Goal: Task Accomplishment & Management: Use online tool/utility

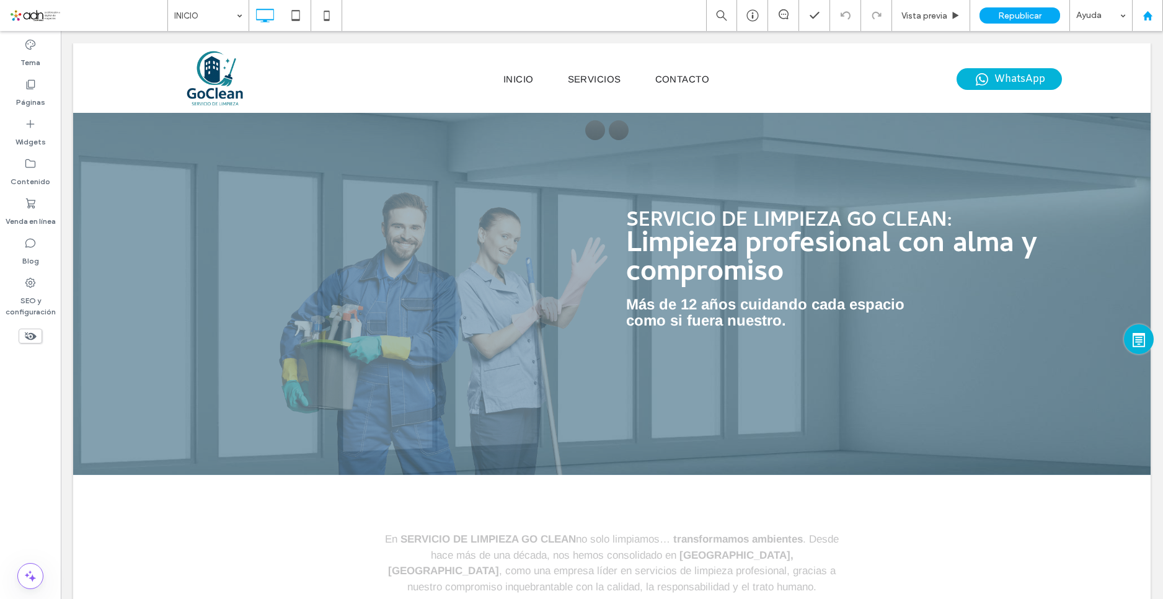
click at [1147, 15] on use at bounding box center [1146, 15] width 9 height 9
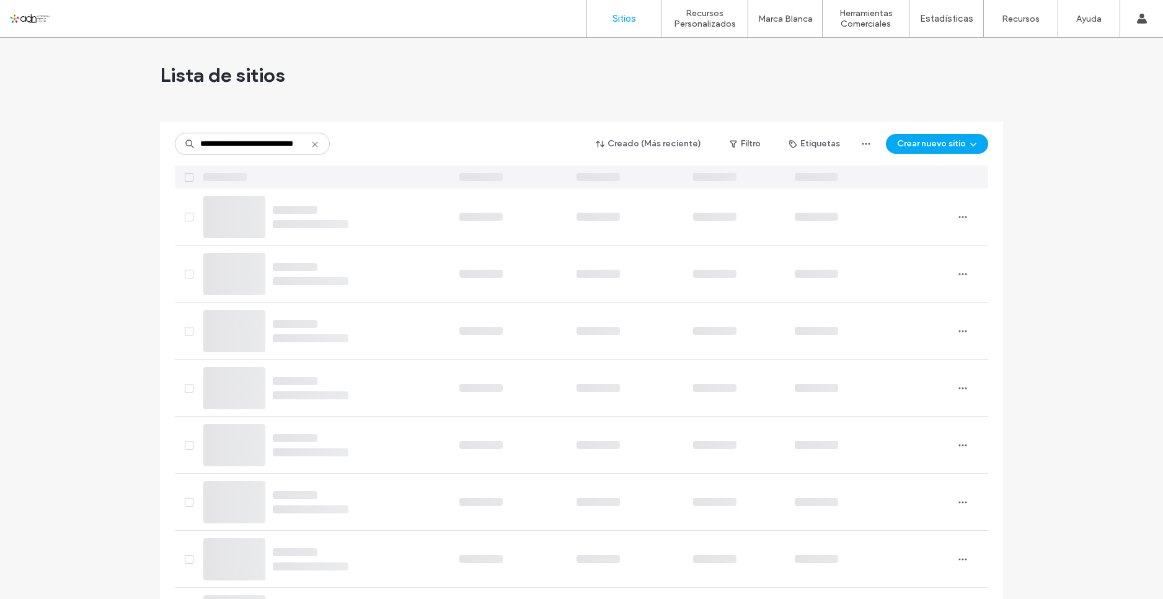
scroll to position [0, 22]
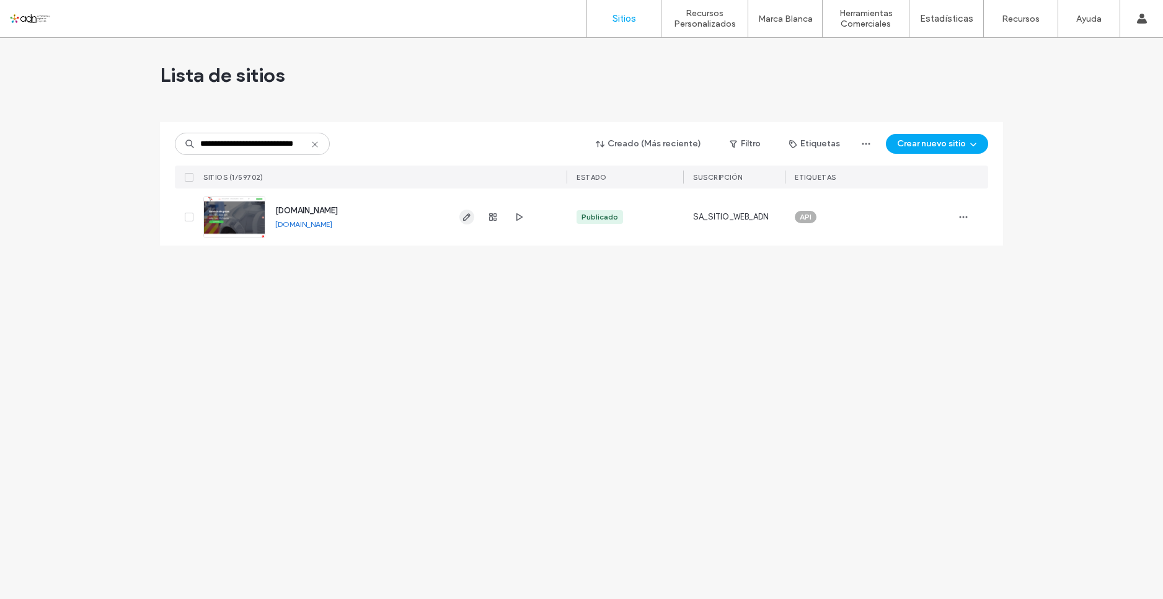
type input "**********"
click at [470, 222] on span "button" at bounding box center [466, 217] width 15 height 15
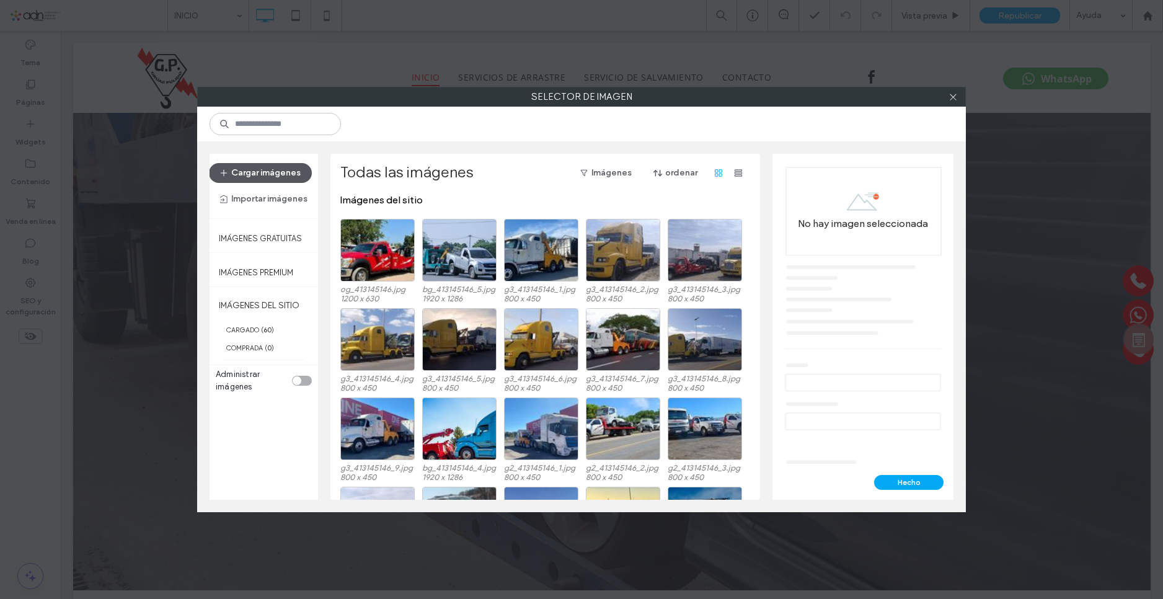
click at [255, 174] on button "Cargar imágenes" at bounding box center [260, 173] width 103 height 20
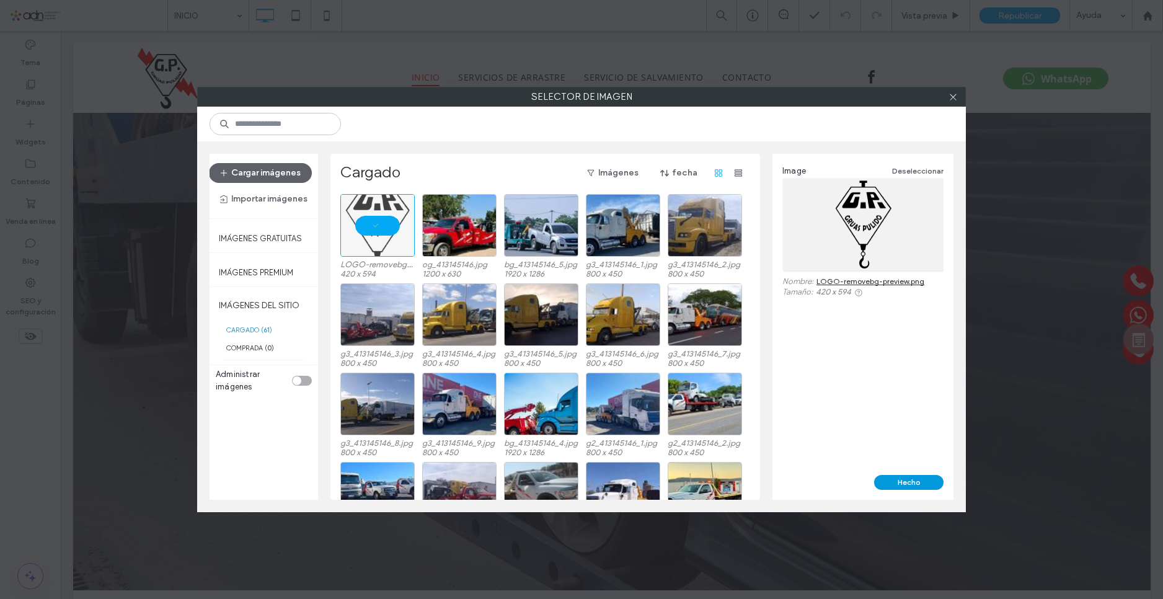
click at [887, 483] on button "Hecho" at bounding box center [908, 482] width 69 height 15
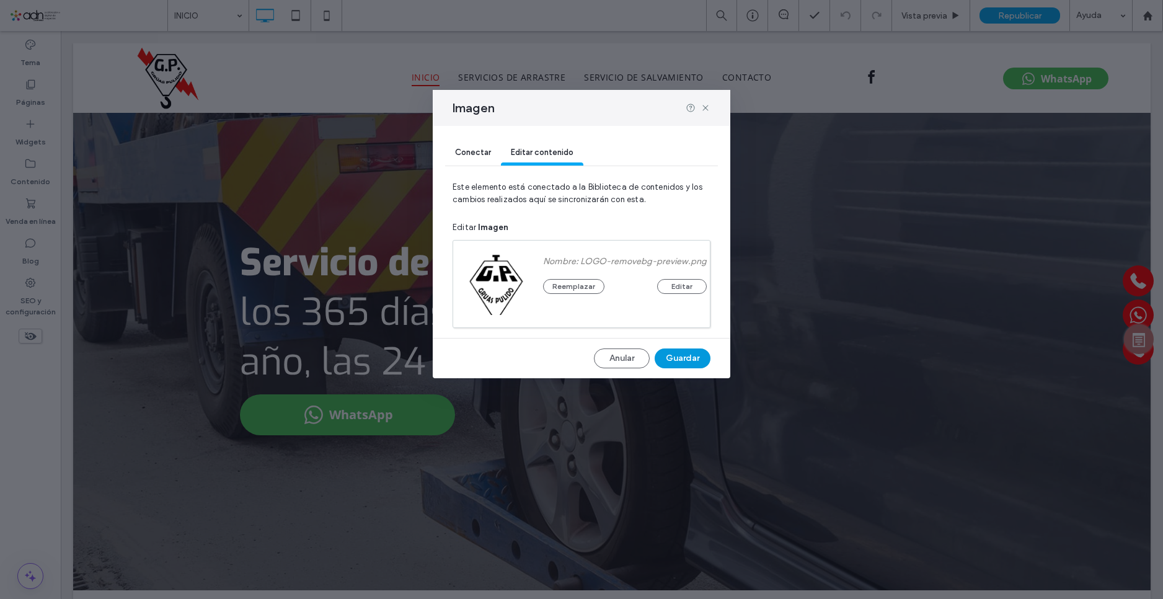
click at [671, 361] on button "Guardar" at bounding box center [683, 358] width 56 height 20
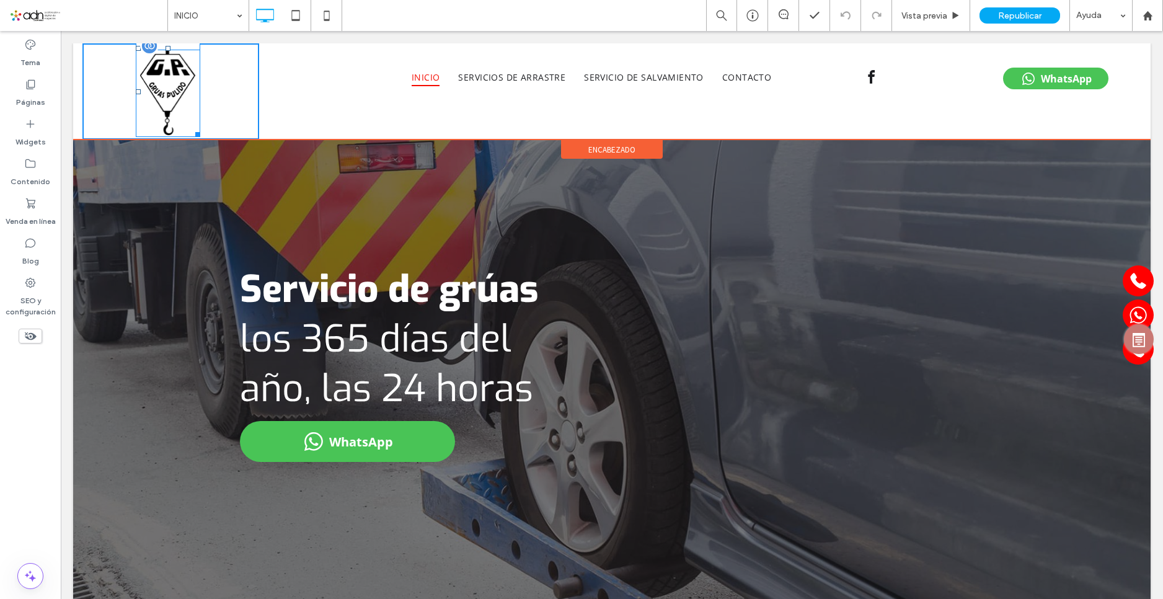
drag, startPoint x: 197, startPoint y: 135, endPoint x: 257, endPoint y: 159, distance: 64.2
click at [196, 129] on div "W:96.9219 H:137.062 Click To Paste" at bounding box center [170, 91] width 177 height 96
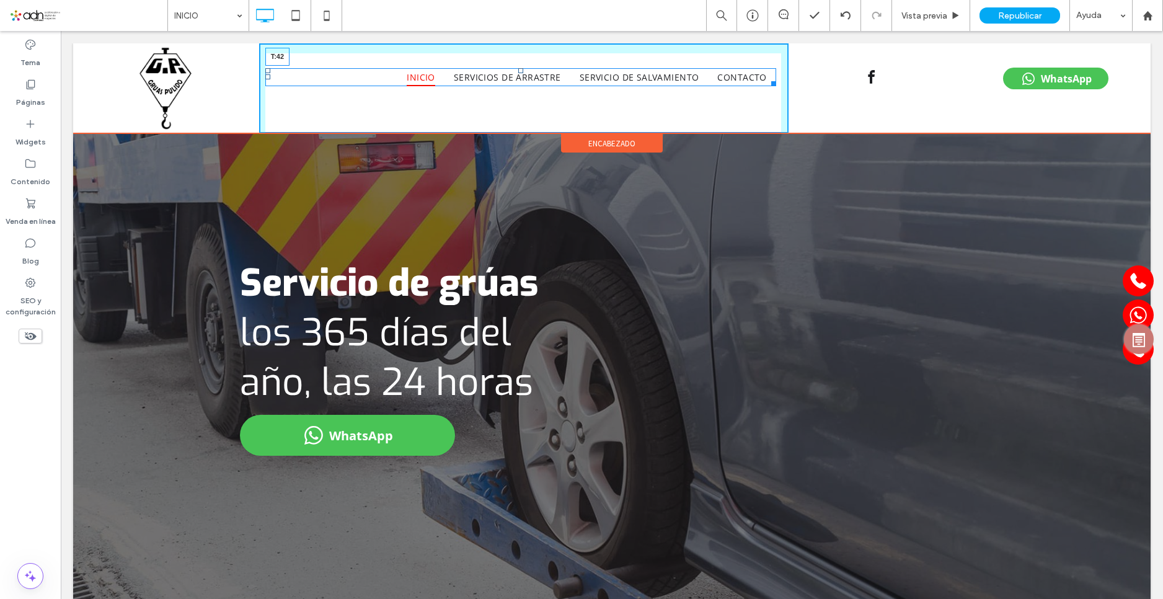
drag, startPoint x: 519, startPoint y: 71, endPoint x: 577, endPoint y: 113, distance: 71.4
click at [518, 73] on div at bounding box center [520, 70] width 5 height 5
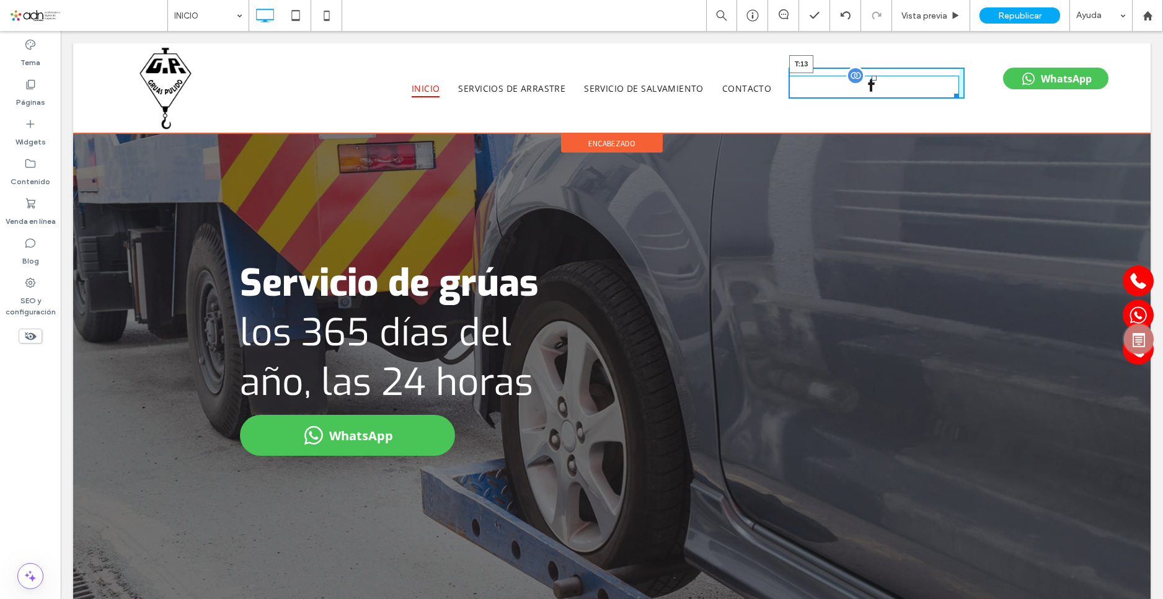
drag, startPoint x: 865, startPoint y: 68, endPoint x: 926, endPoint y: 107, distance: 72.7
click at [872, 76] on div at bounding box center [874, 78] width 5 height 5
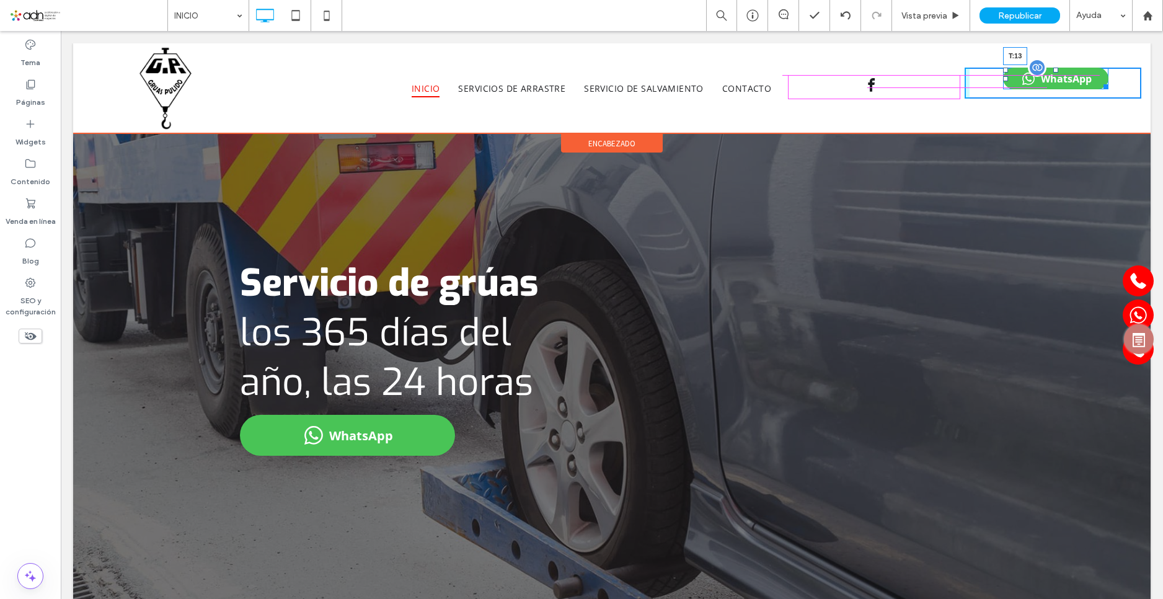
drag, startPoint x: 1048, startPoint y: 69, endPoint x: 1015, endPoint y: 152, distance: 89.0
click at [1053, 73] on div at bounding box center [1055, 70] width 5 height 5
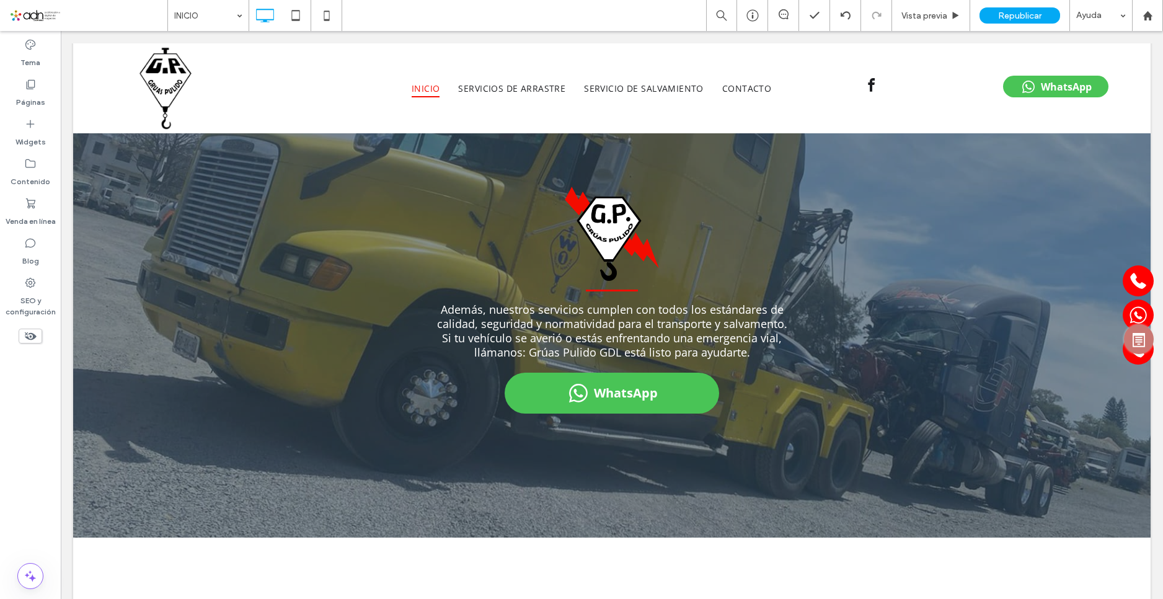
scroll to position [1353, 0]
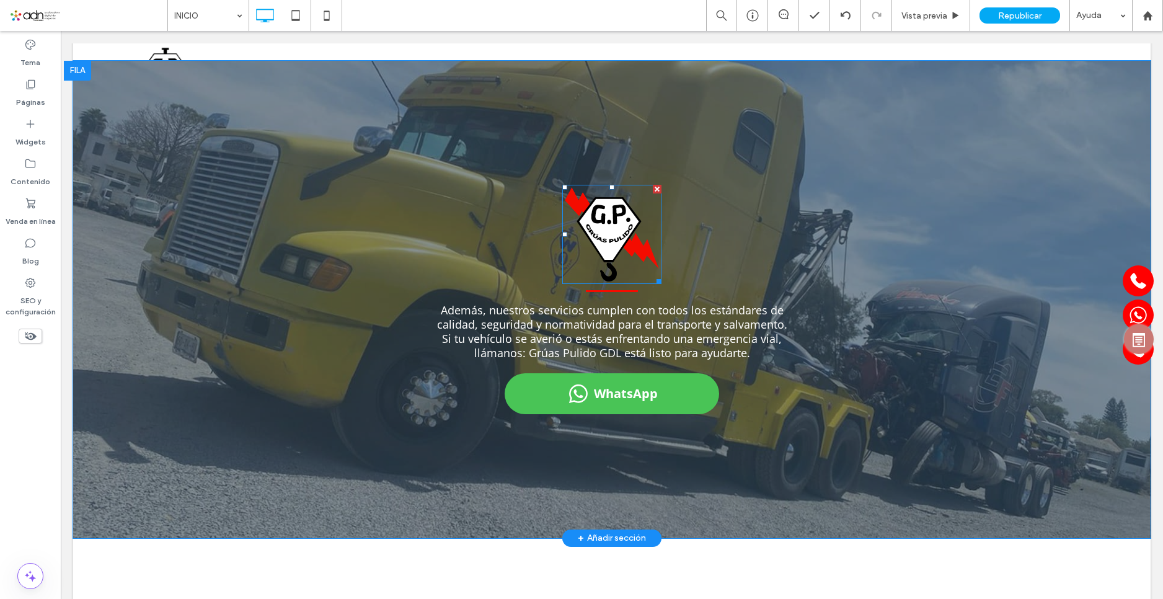
click at [619, 242] on img at bounding box center [611, 234] width 99 height 99
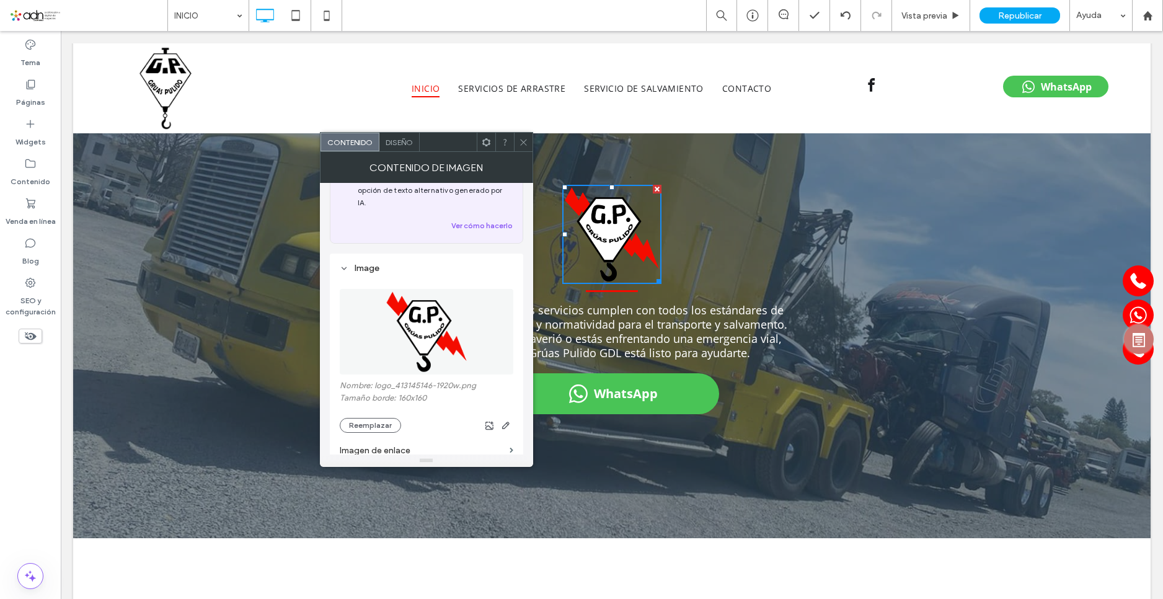
scroll to position [124, 0]
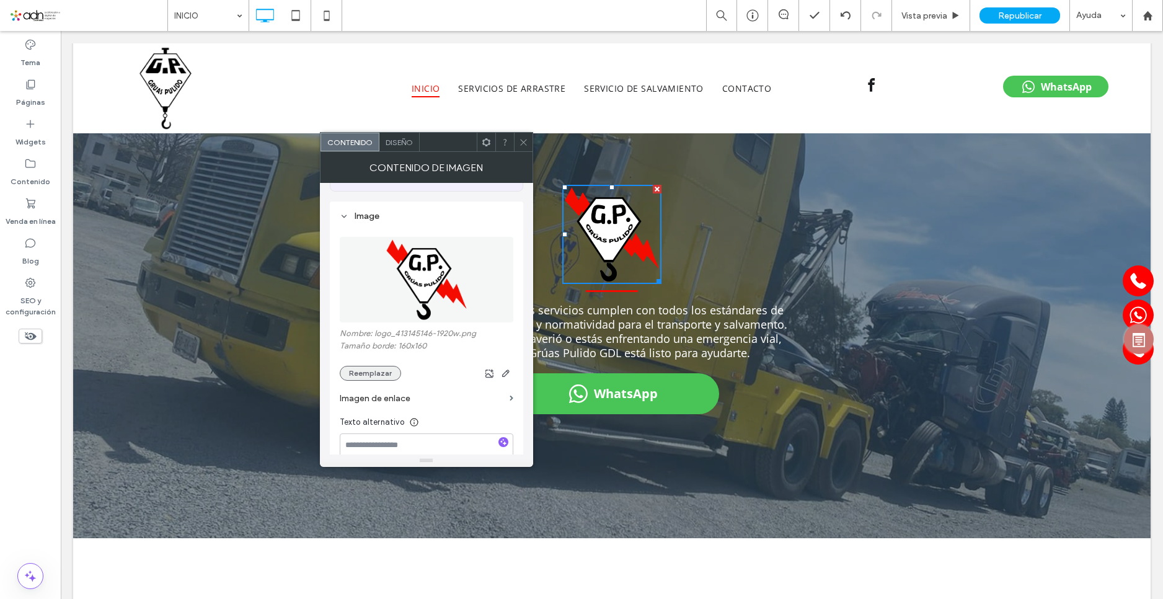
click at [383, 366] on button "Reemplazar" at bounding box center [370, 373] width 61 height 15
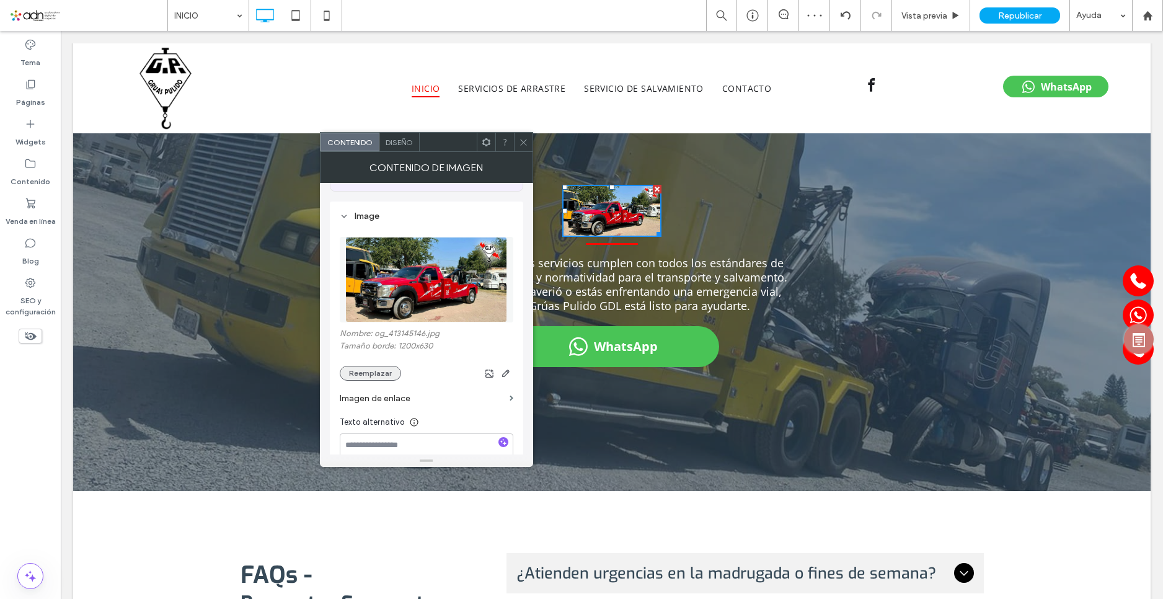
click at [364, 366] on button "Reemplazar" at bounding box center [370, 373] width 61 height 15
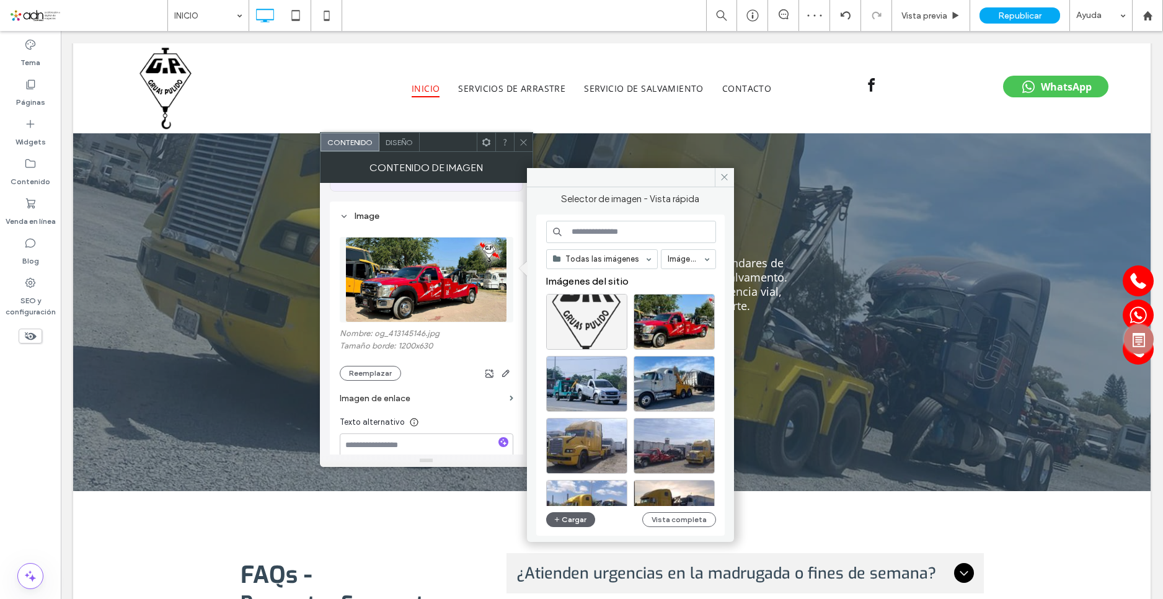
click at [585, 303] on div at bounding box center [586, 322] width 81 height 56
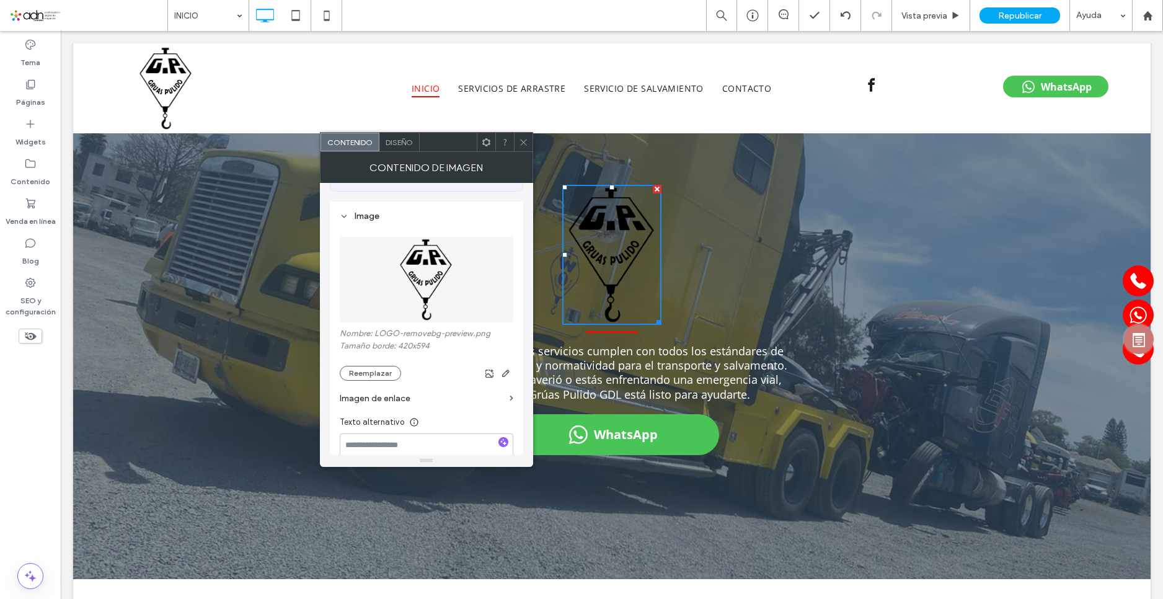
click at [371, 351] on div "Nombre: LOGO-removebg-preview.png Tamaño borde: 420x594 Reemplazar" at bounding box center [427, 355] width 174 height 52
click at [371, 353] on div "Nombre: LOGO-removebg-preview.png Tamaño borde: 420x594 Reemplazar" at bounding box center [427, 355] width 174 height 52
click at [358, 366] on button "Reemplazar" at bounding box center [370, 373] width 61 height 15
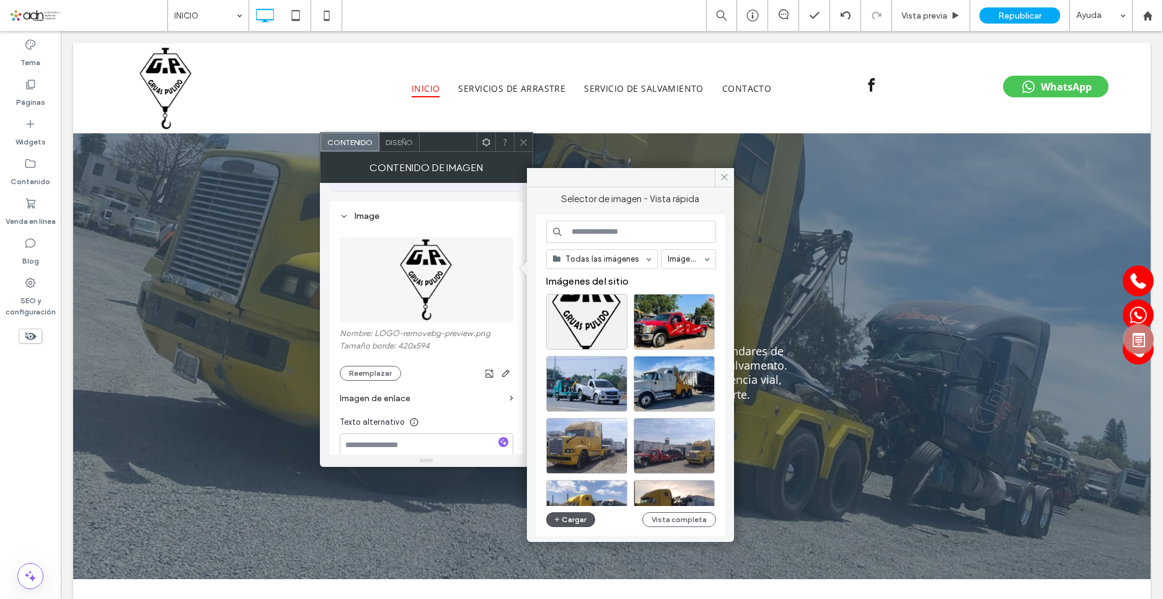
click at [558, 519] on use "button" at bounding box center [556, 519] width 5 height 5
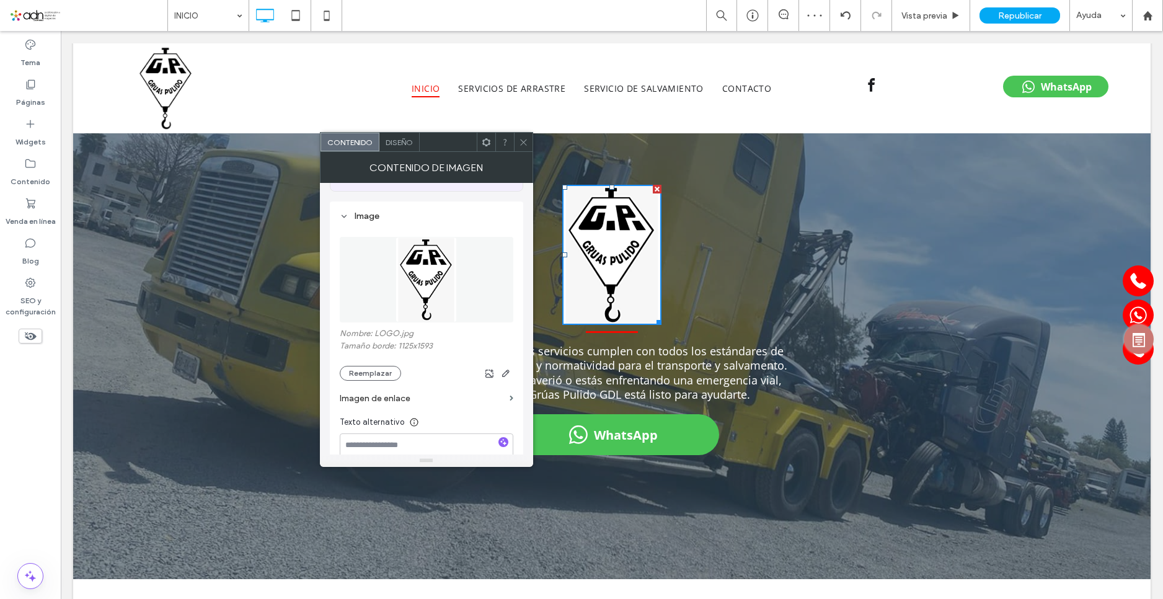
click at [438, 394] on label "Imagen de enlace" at bounding box center [422, 398] width 165 height 23
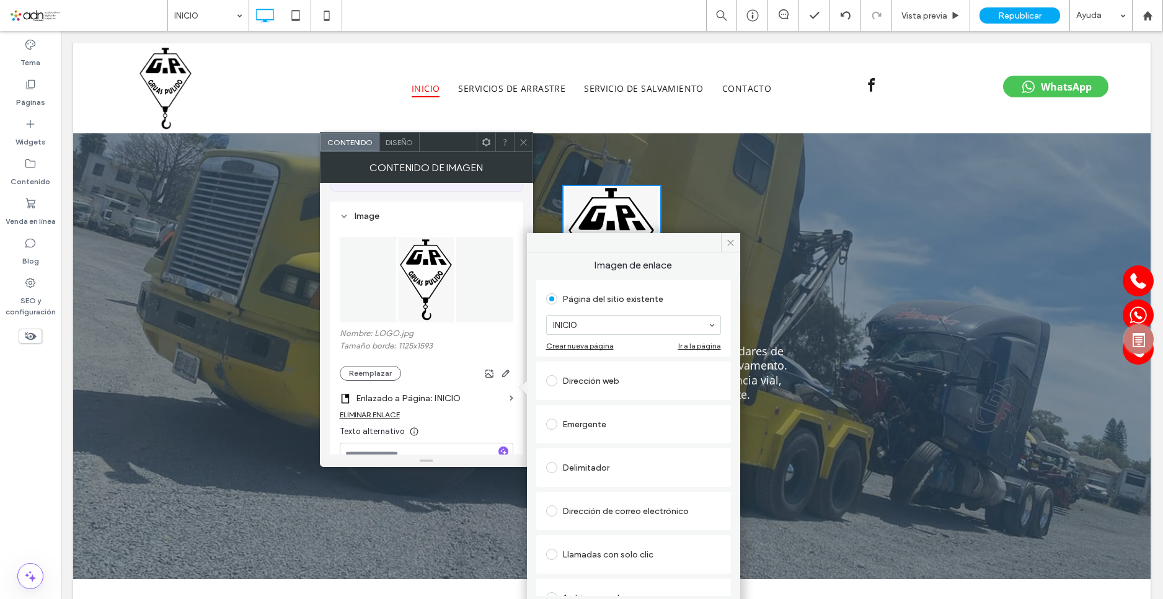
click at [526, 144] on icon at bounding box center [523, 142] width 9 height 9
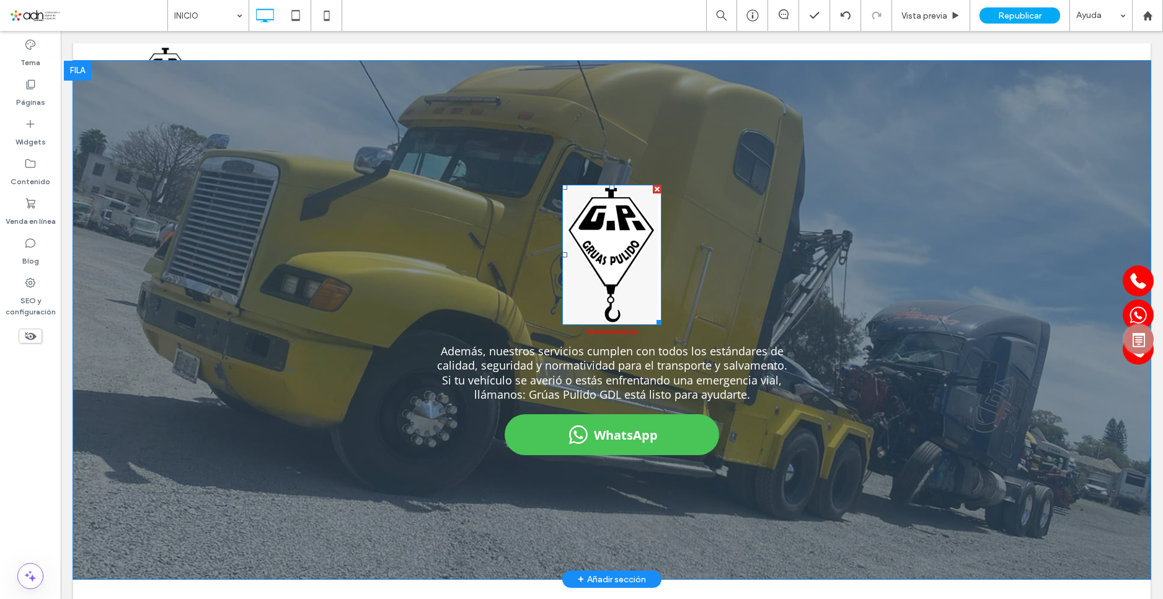
click at [589, 291] on img at bounding box center [611, 255] width 99 height 141
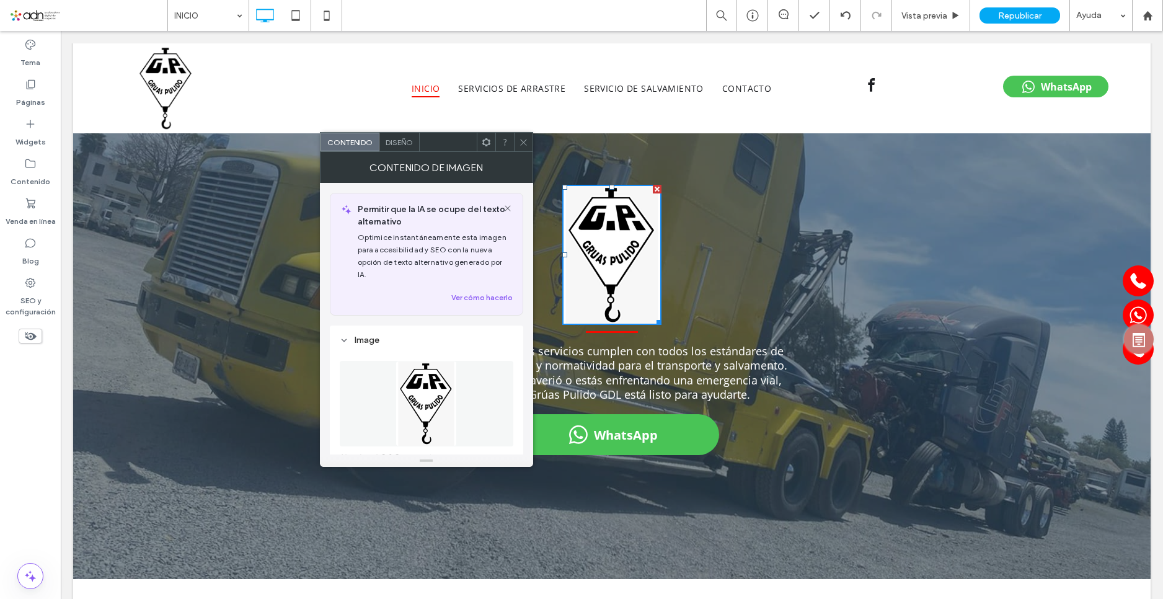
click at [404, 144] on span "Diseño" at bounding box center [399, 142] width 27 height 9
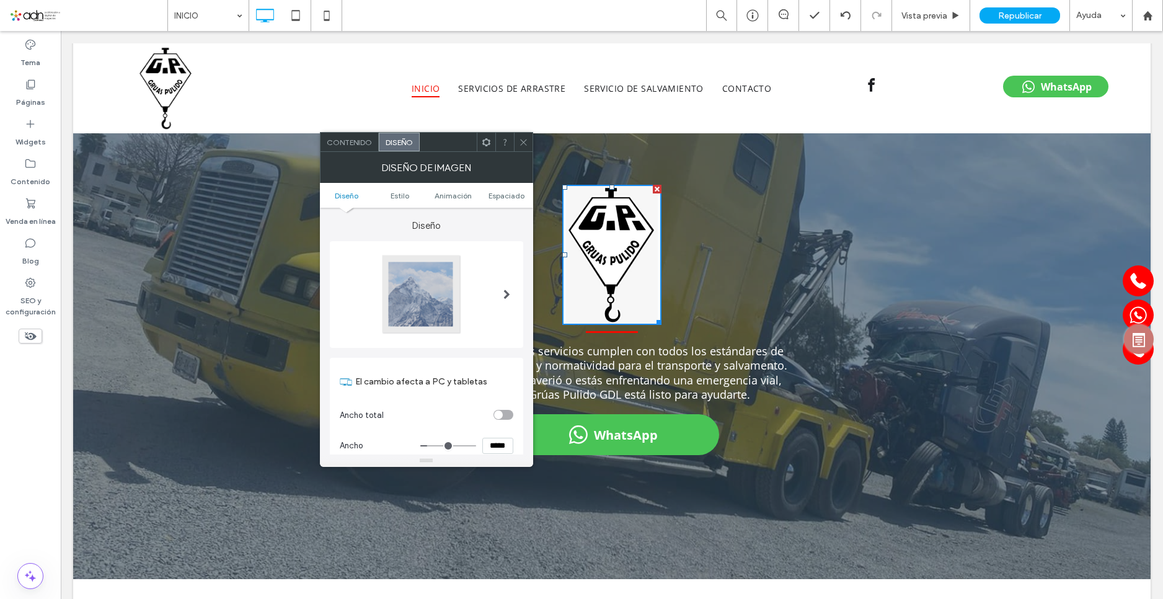
click at [509, 287] on span at bounding box center [506, 295] width 7 height 82
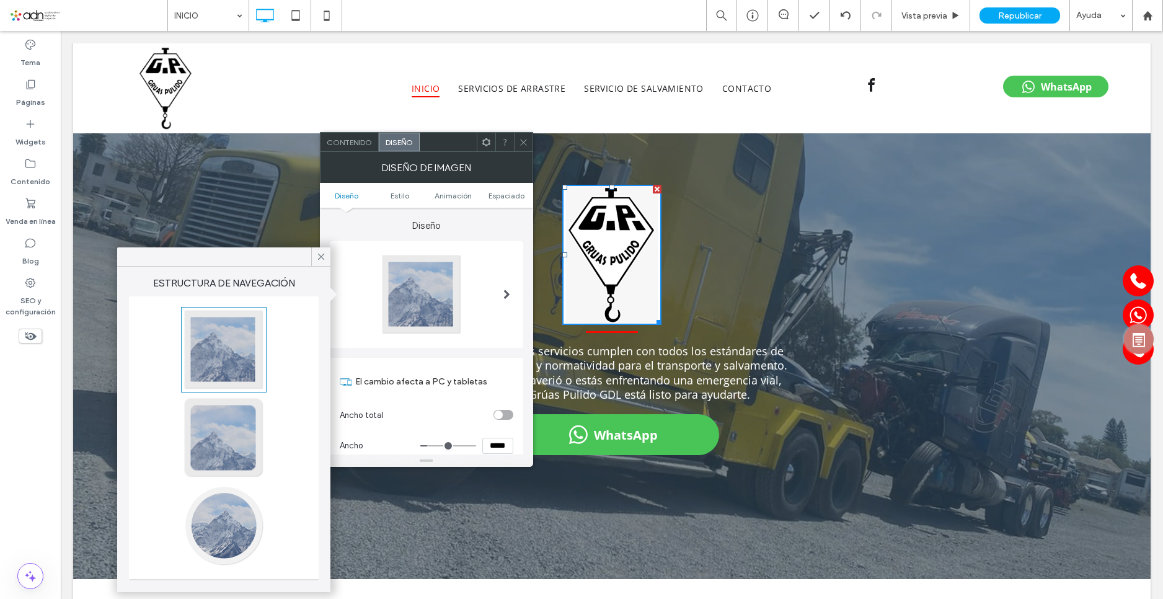
click at [244, 435] on div at bounding box center [224, 438] width 82 height 82
type input "**"
click at [332, 306] on div at bounding box center [426, 294] width 193 height 107
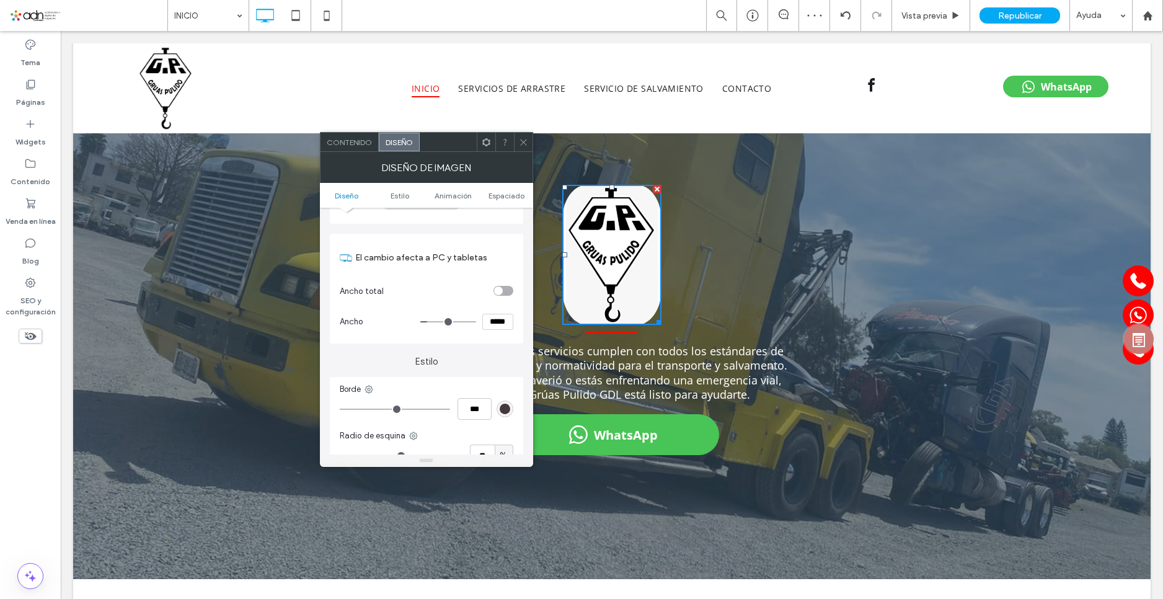
scroll to position [186, 0]
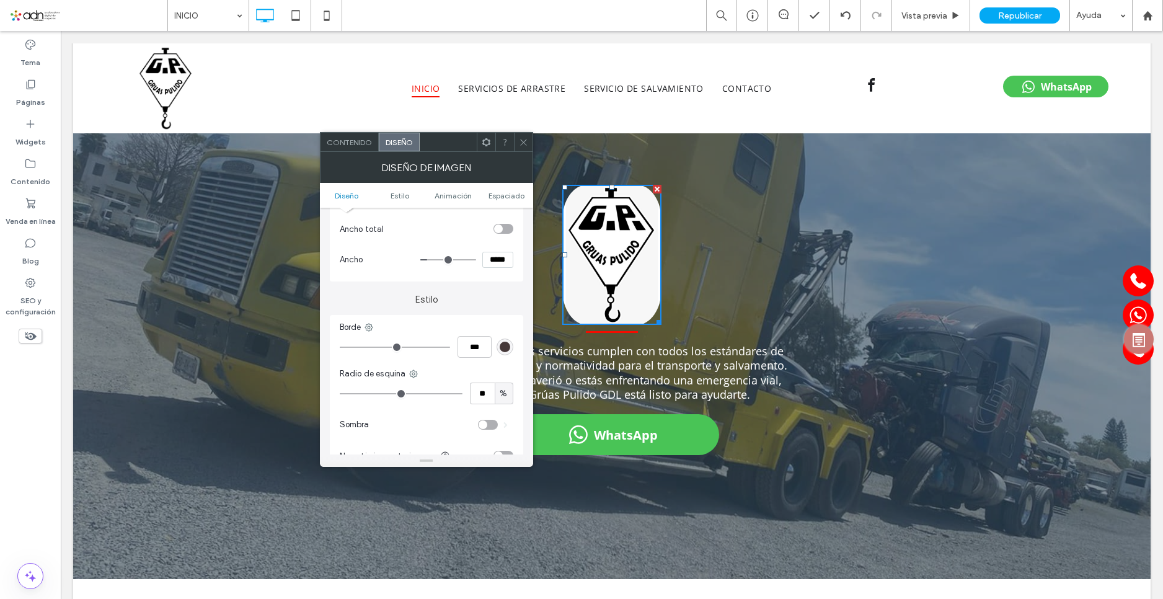
type input "**"
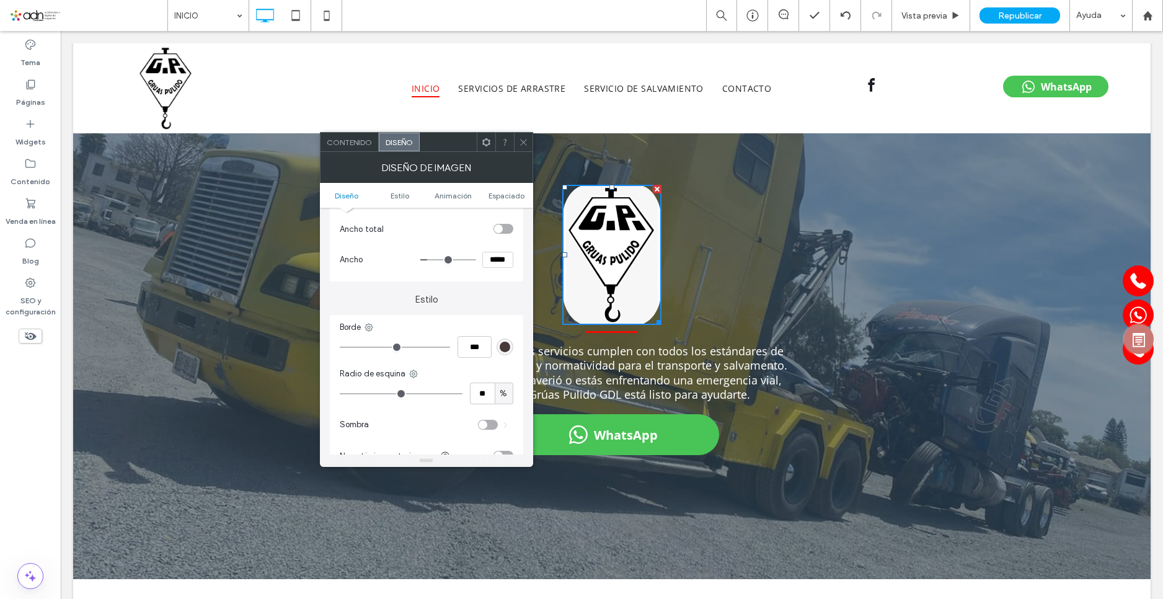
type input "**"
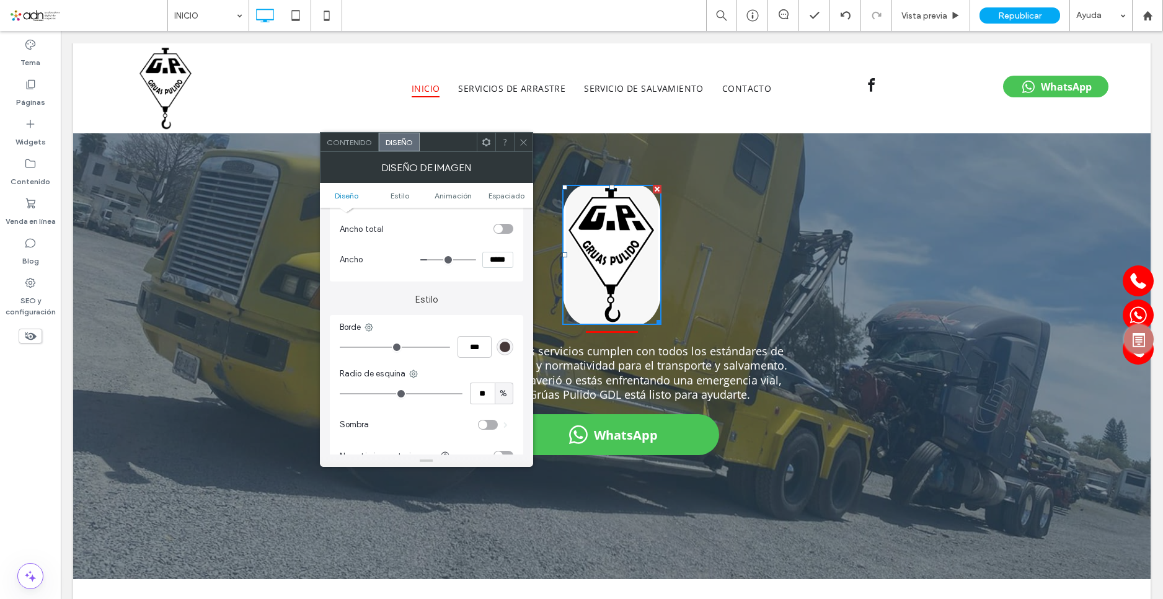
type input "*"
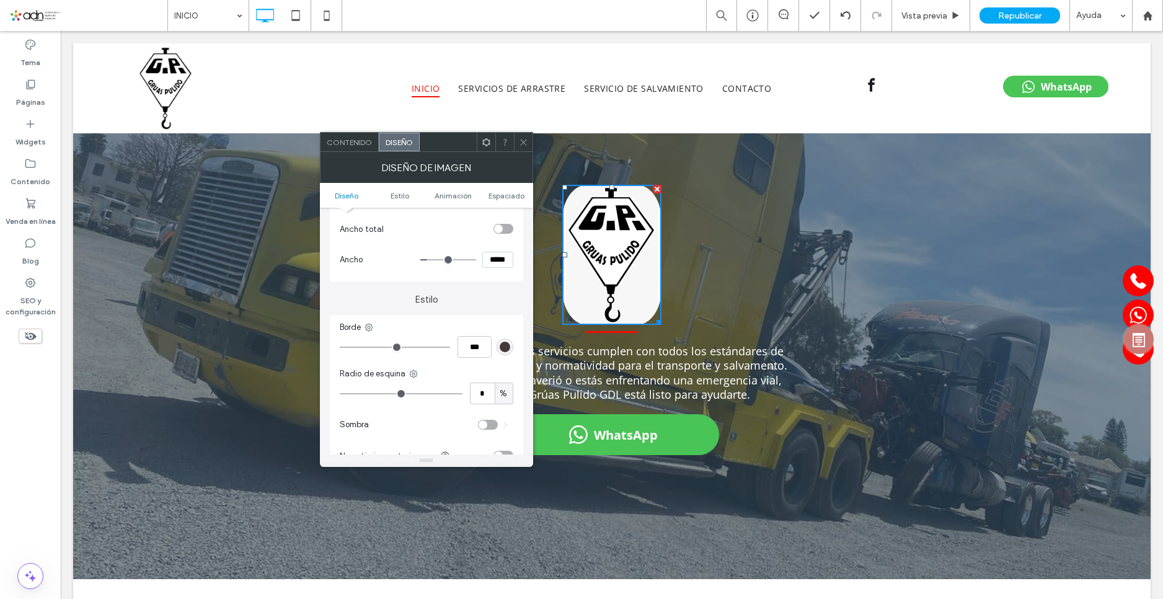
type input "*"
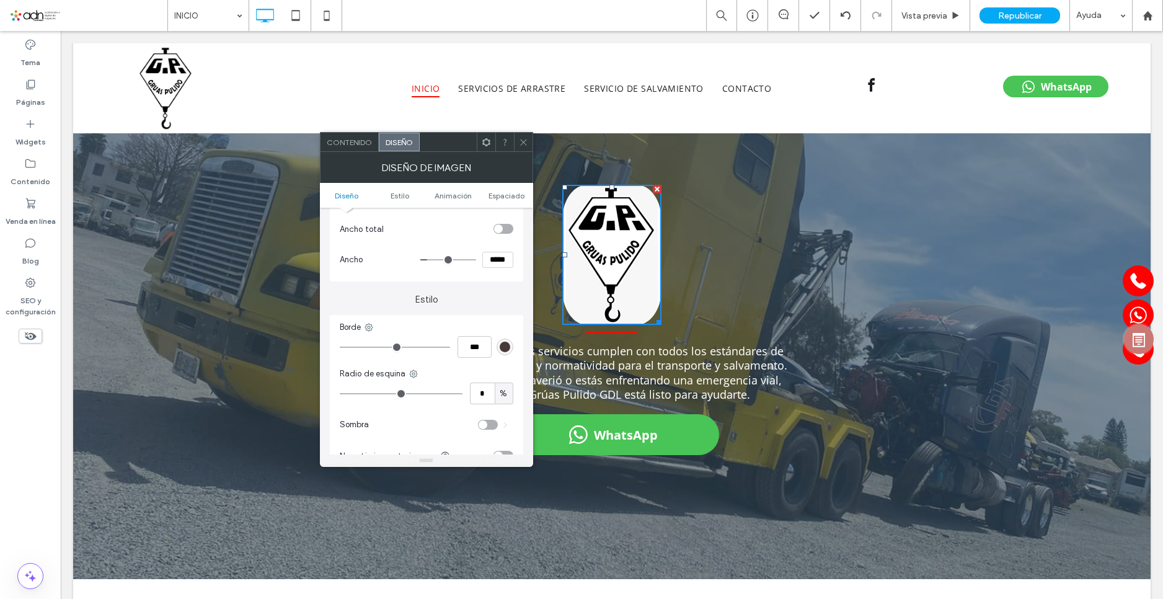
drag, startPoint x: 369, startPoint y: 394, endPoint x: 346, endPoint y: 392, distance: 23.0
click at [346, 393] on input "range" at bounding box center [401, 393] width 123 height 1
type input "*"
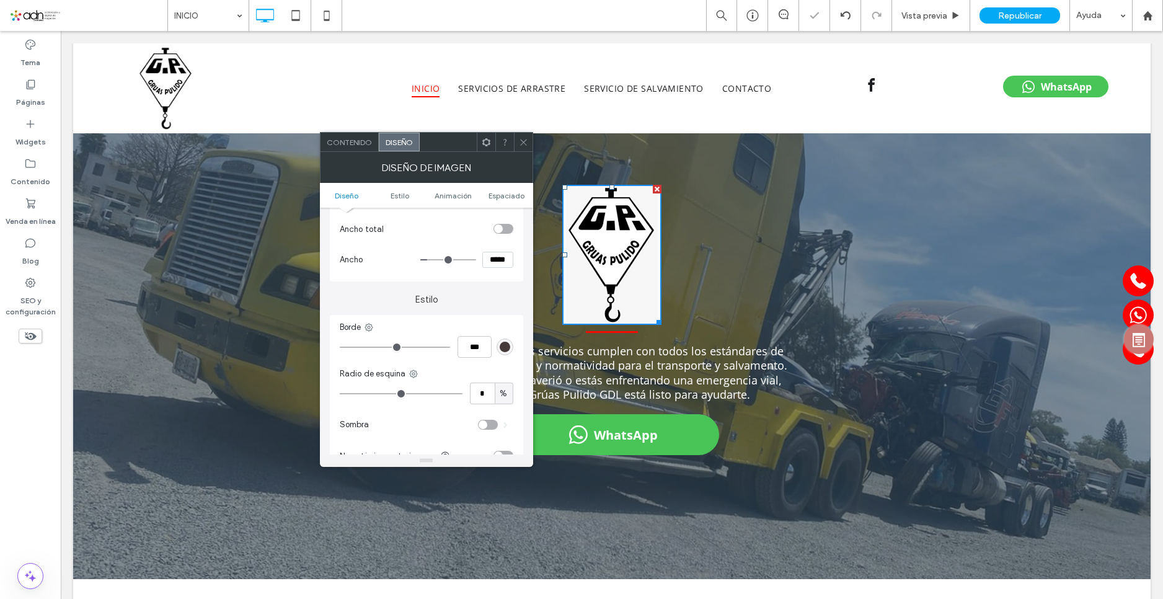
type input "*"
click at [350, 393] on input "range" at bounding box center [401, 393] width 123 height 1
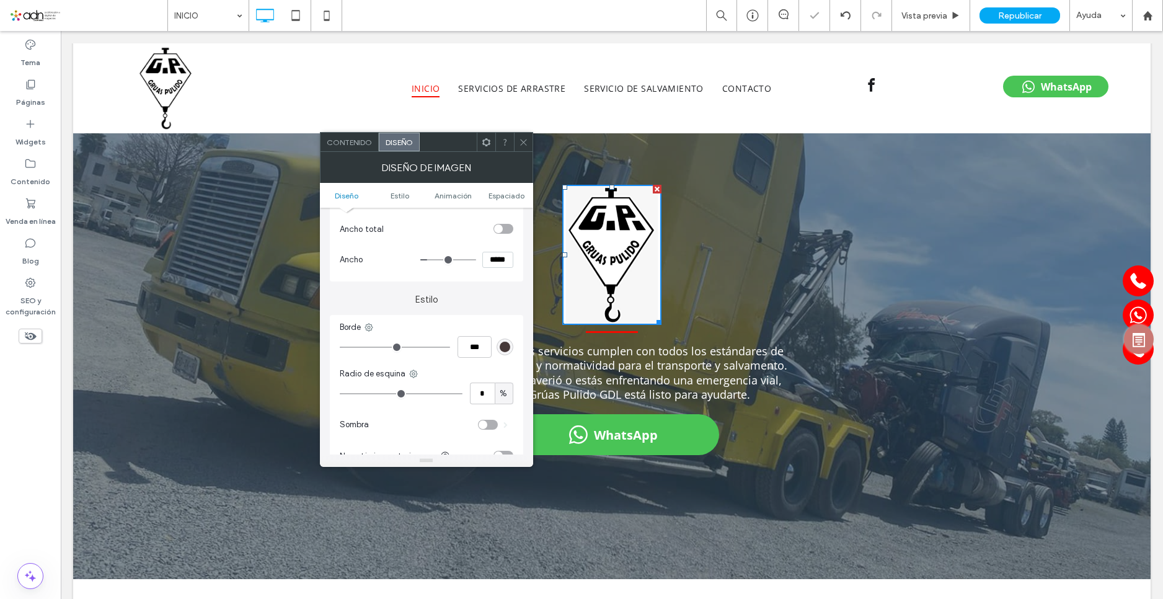
scroll to position [248, 0]
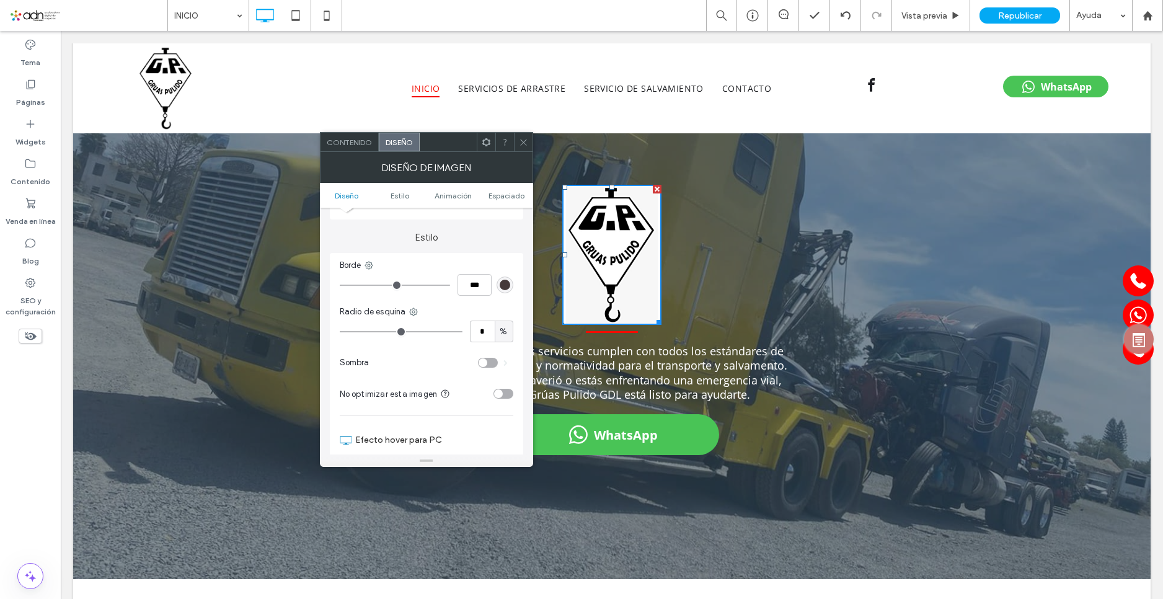
click at [521, 150] on span at bounding box center [523, 142] width 9 height 19
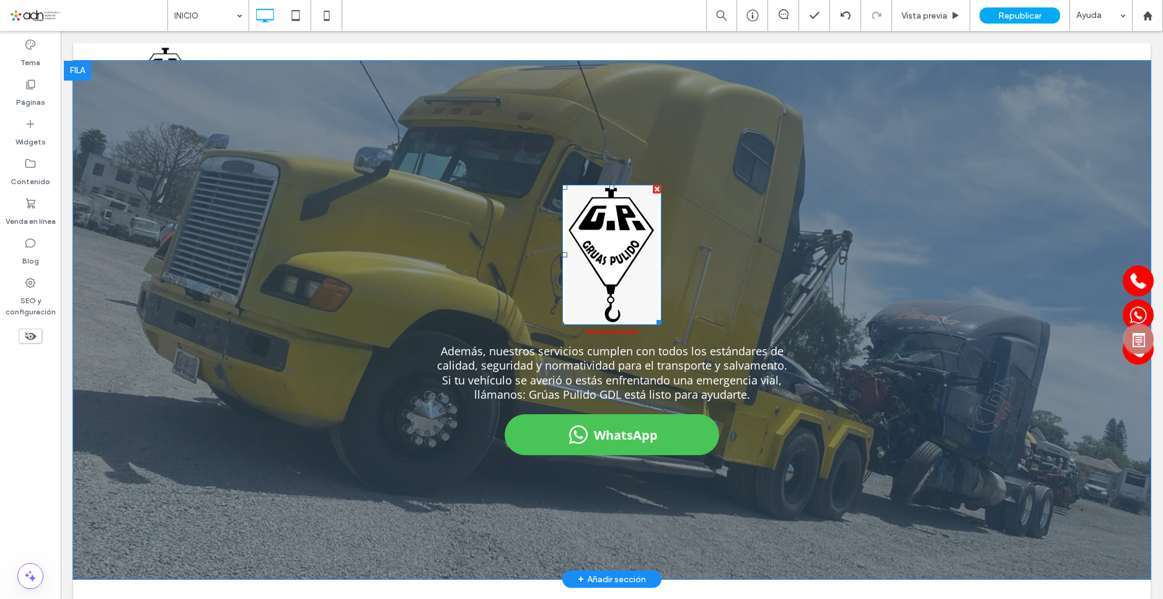
click at [616, 224] on img at bounding box center [611, 255] width 99 height 141
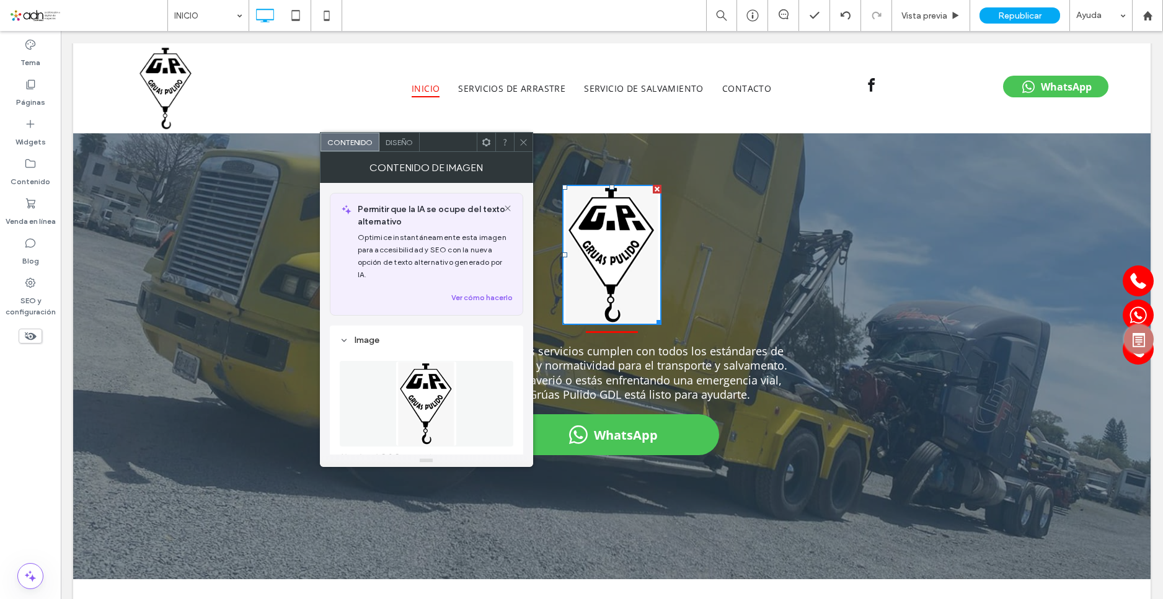
scroll to position [124, 0]
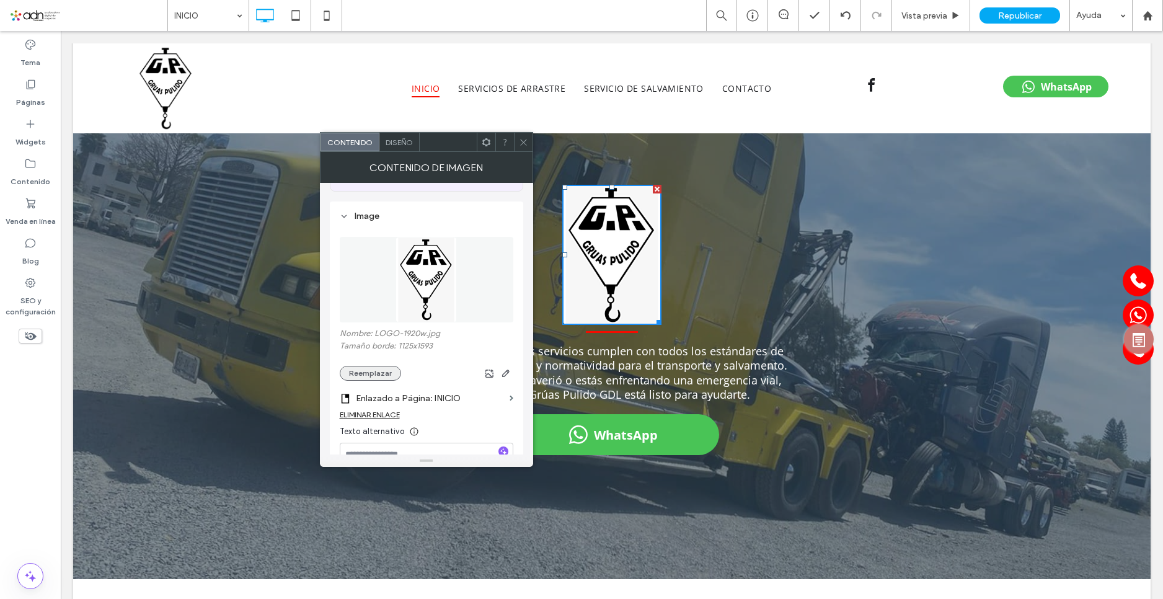
click at [370, 366] on button "Reemplazar" at bounding box center [370, 373] width 61 height 15
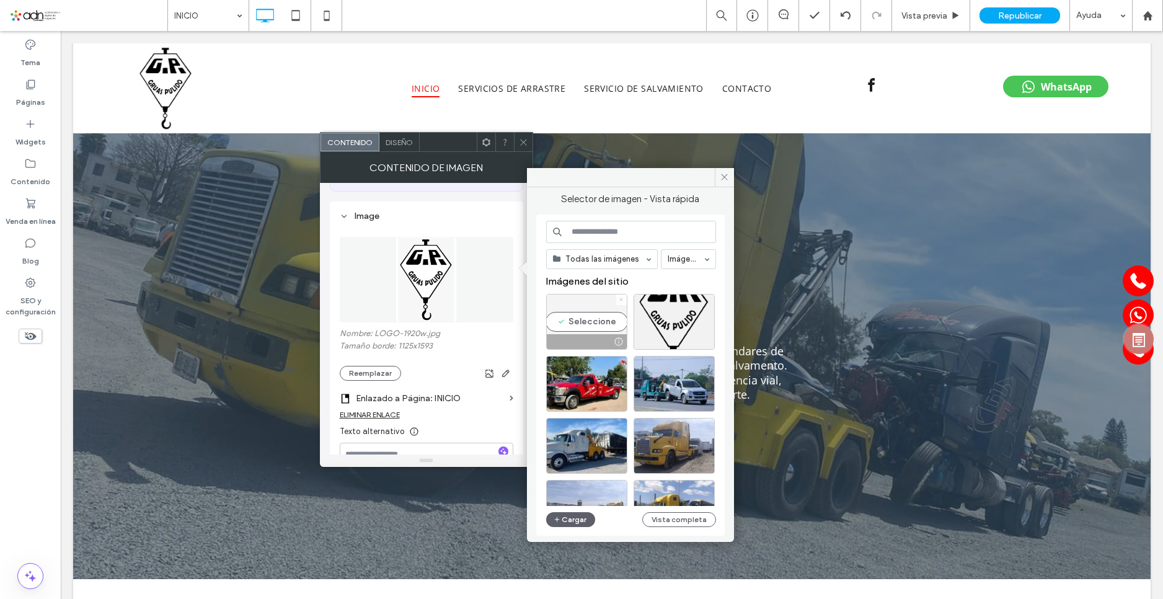
click at [619, 301] on icon at bounding box center [621, 299] width 5 height 5
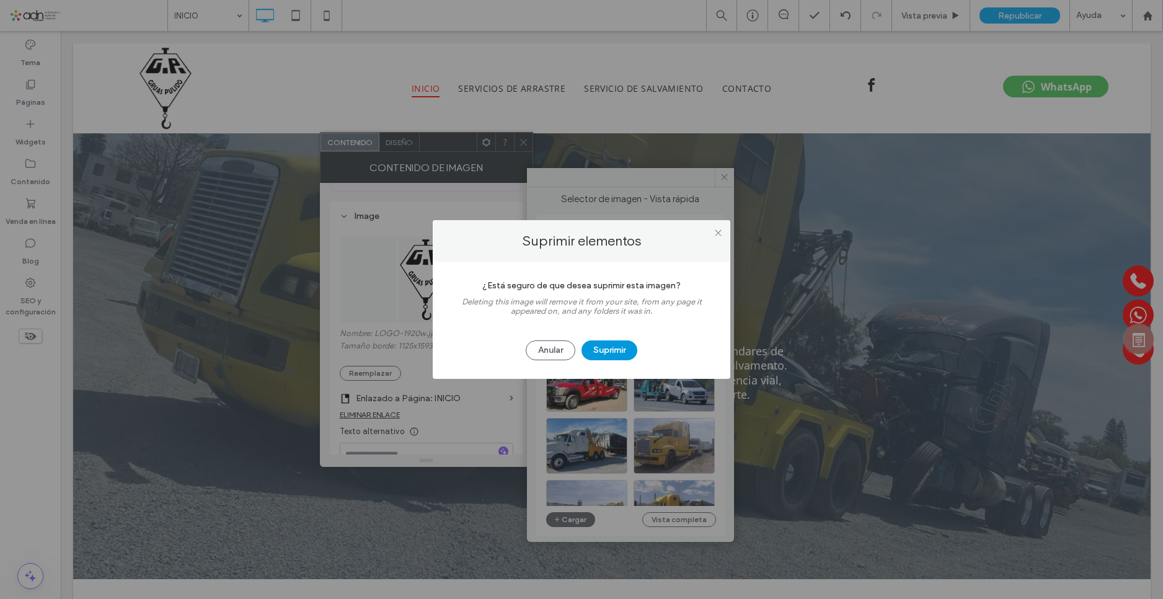
click at [604, 348] on button "Suprimir" at bounding box center [609, 350] width 56 height 20
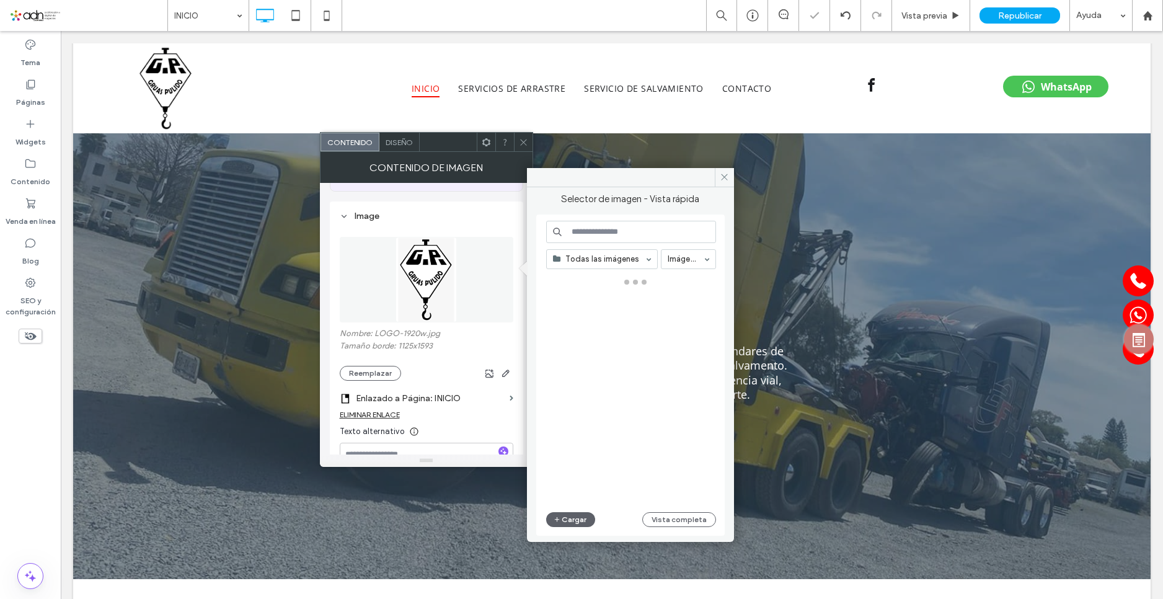
click at [565, 521] on button "Cargar" at bounding box center [571, 519] width 50 height 15
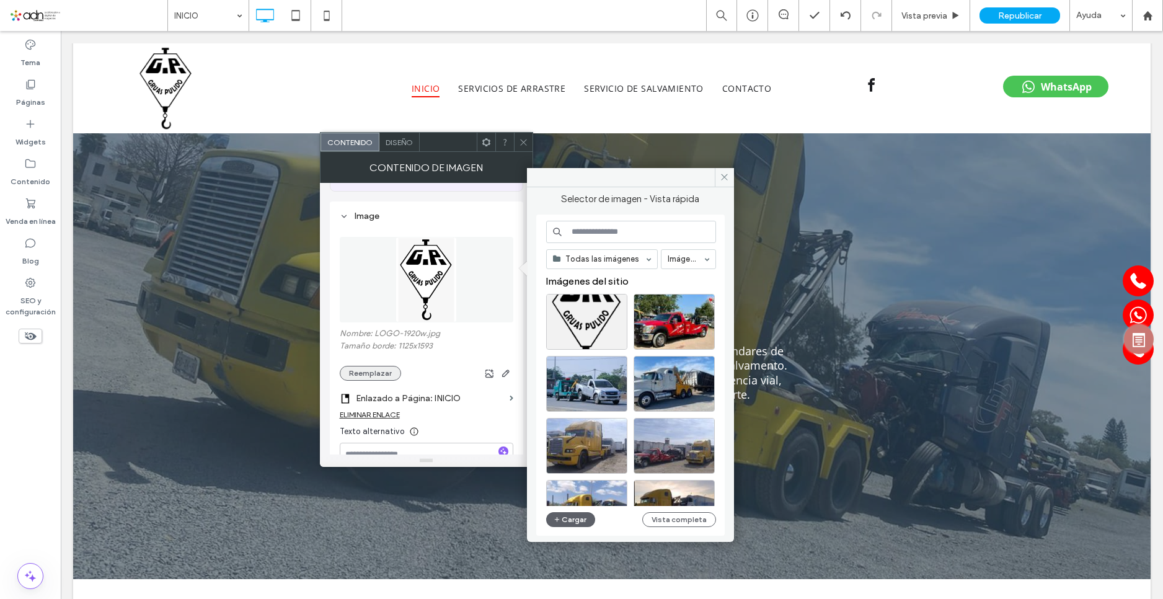
click at [372, 366] on button "Reemplazar" at bounding box center [370, 373] width 61 height 15
click at [562, 524] on button "Cargar" at bounding box center [571, 519] width 50 height 15
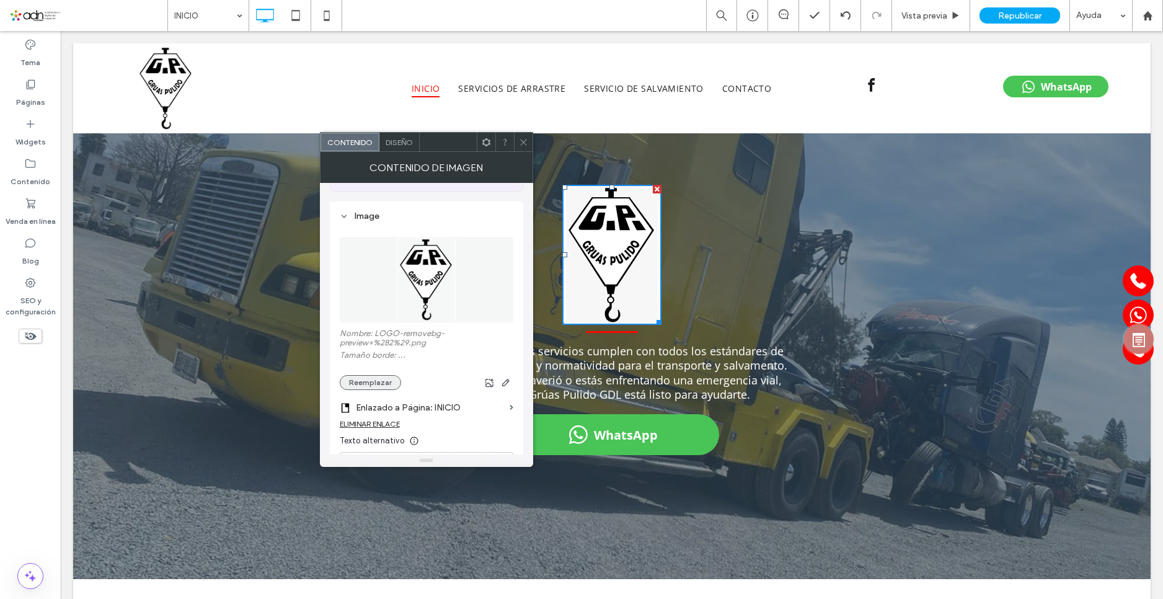
click at [383, 375] on button "Reemplazar" at bounding box center [370, 382] width 61 height 15
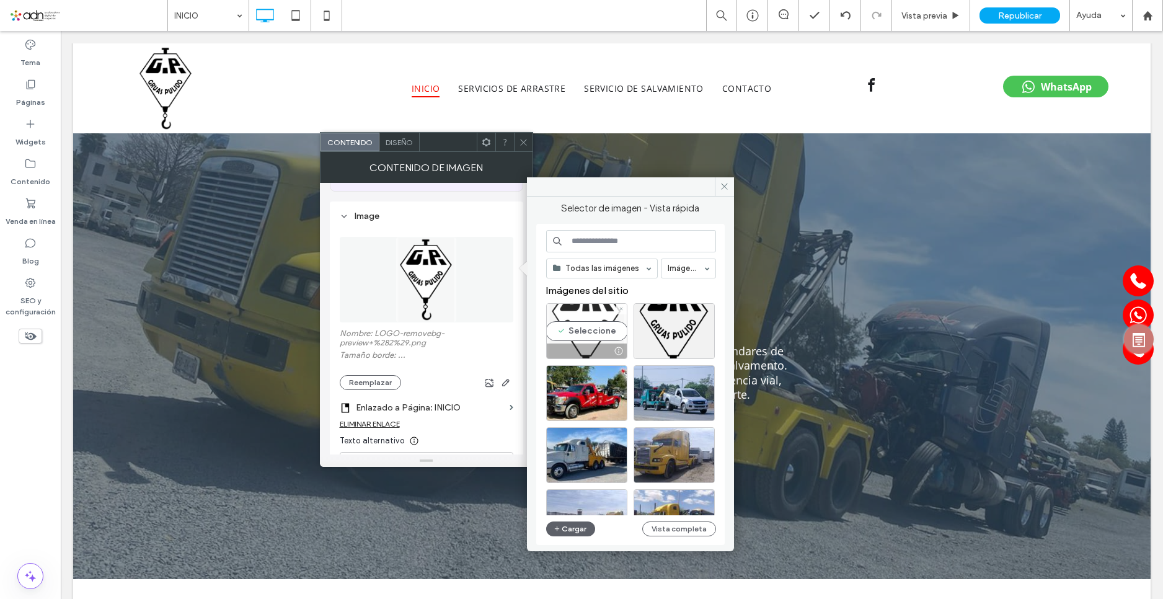
click at [602, 334] on div "Seleccione" at bounding box center [586, 331] width 81 height 56
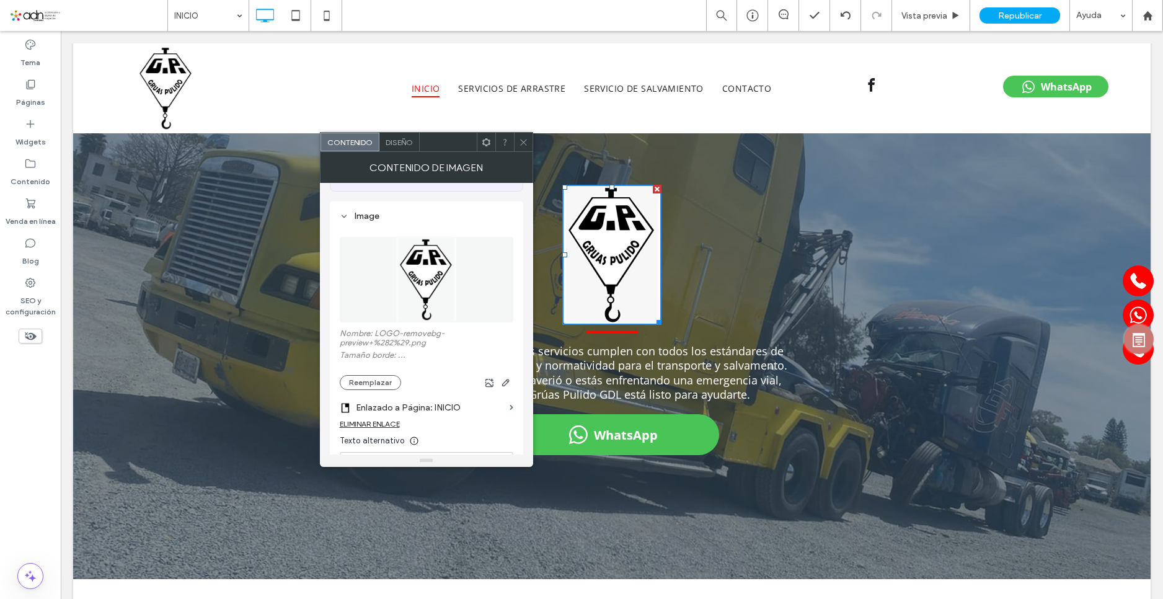
click at [525, 148] on span at bounding box center [523, 142] width 9 height 19
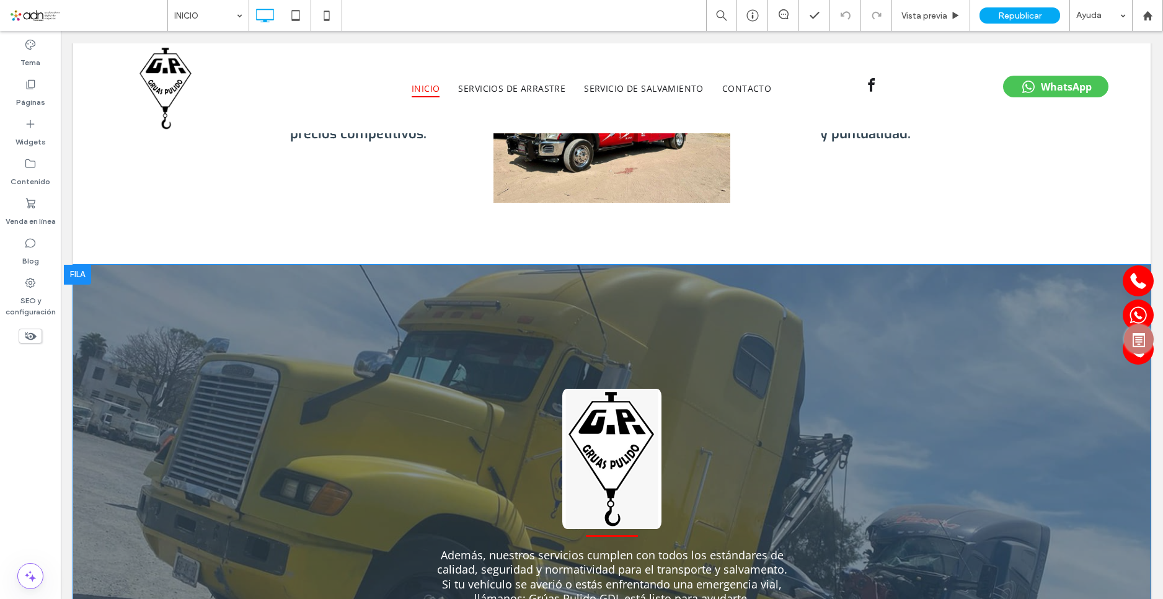
scroll to position [1302, 0]
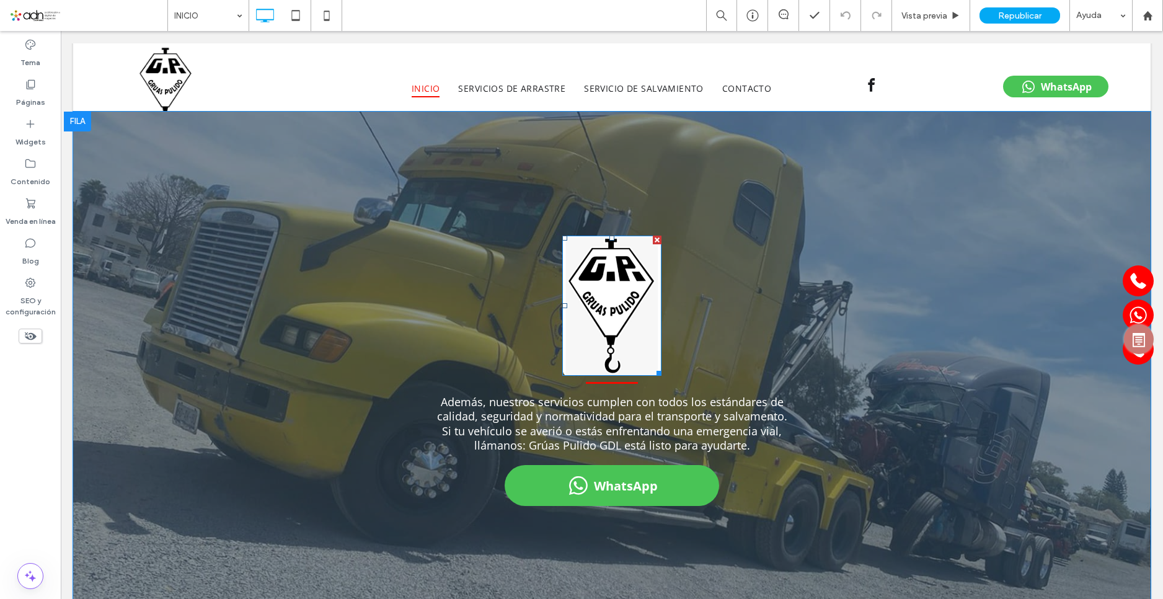
click at [606, 292] on img at bounding box center [611, 306] width 99 height 141
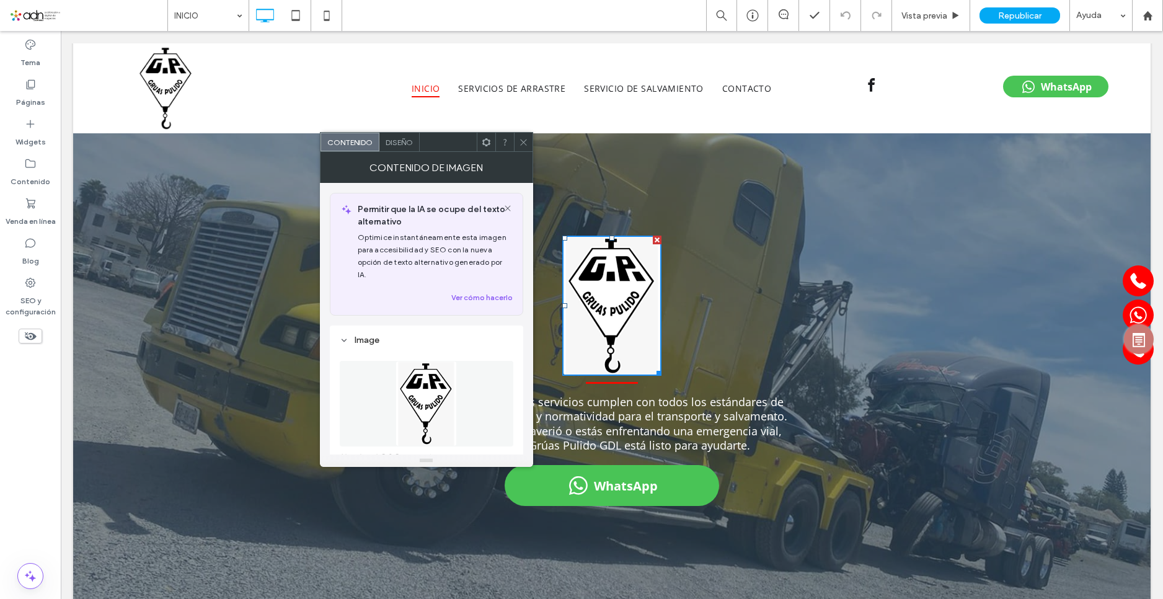
click at [410, 406] on img at bounding box center [425, 404] width 61 height 86
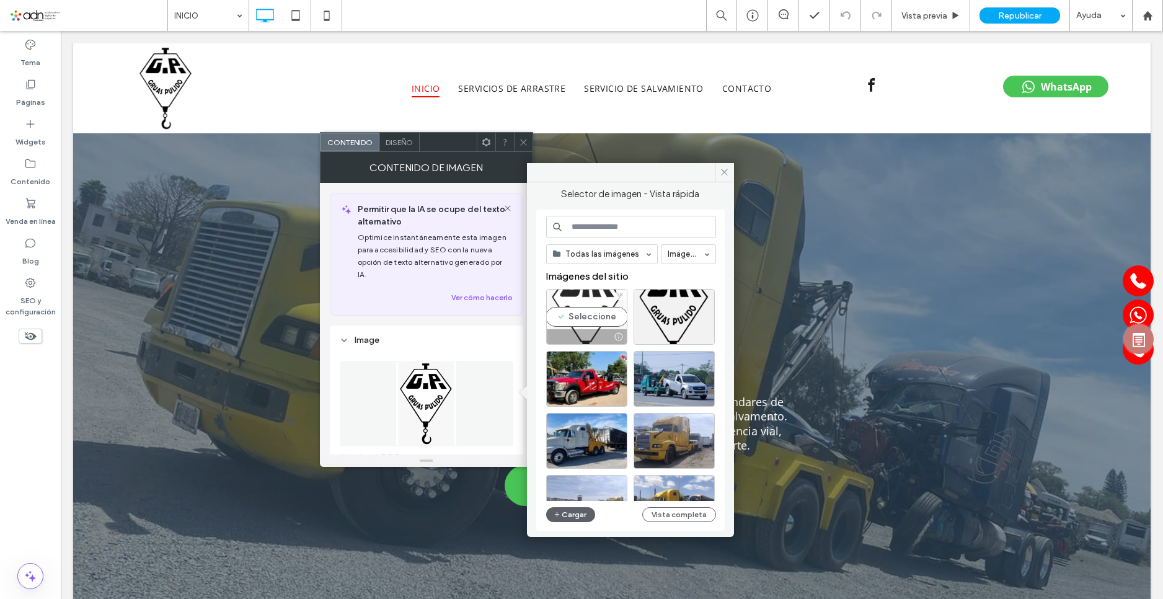
click at [594, 320] on div "Seleccione" at bounding box center [586, 317] width 81 height 56
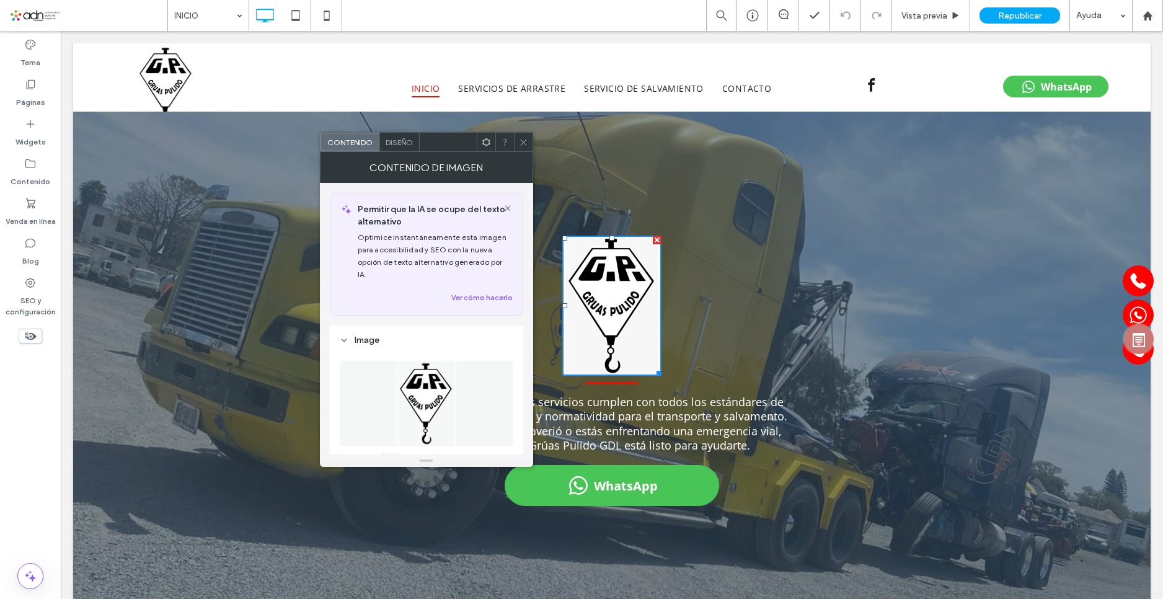
click at [616, 319] on img at bounding box center [611, 306] width 99 height 141
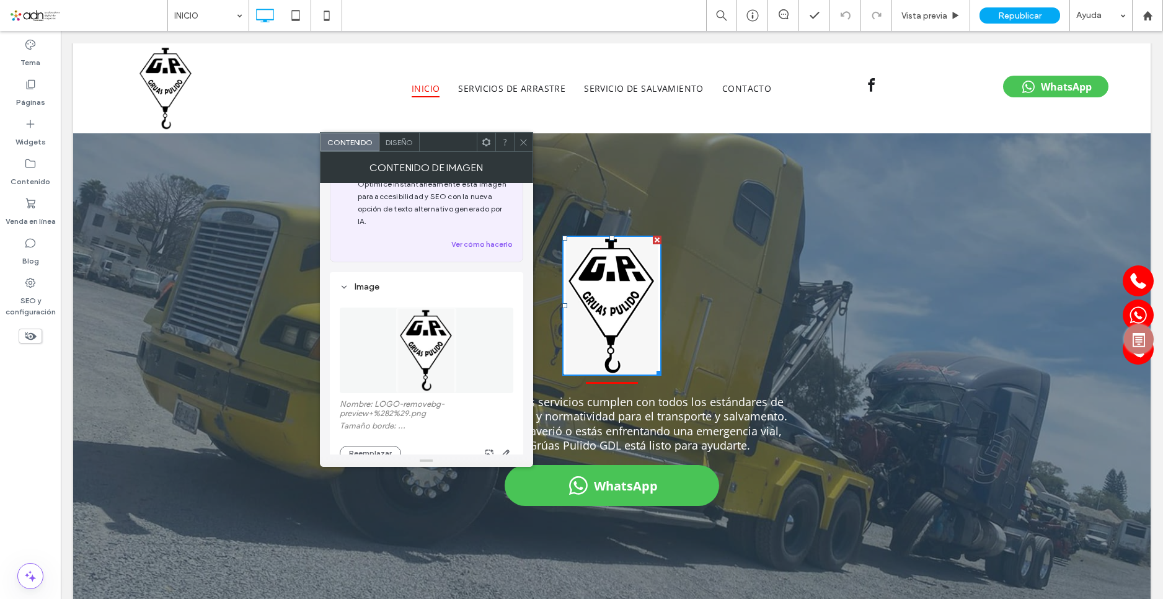
scroll to position [124, 0]
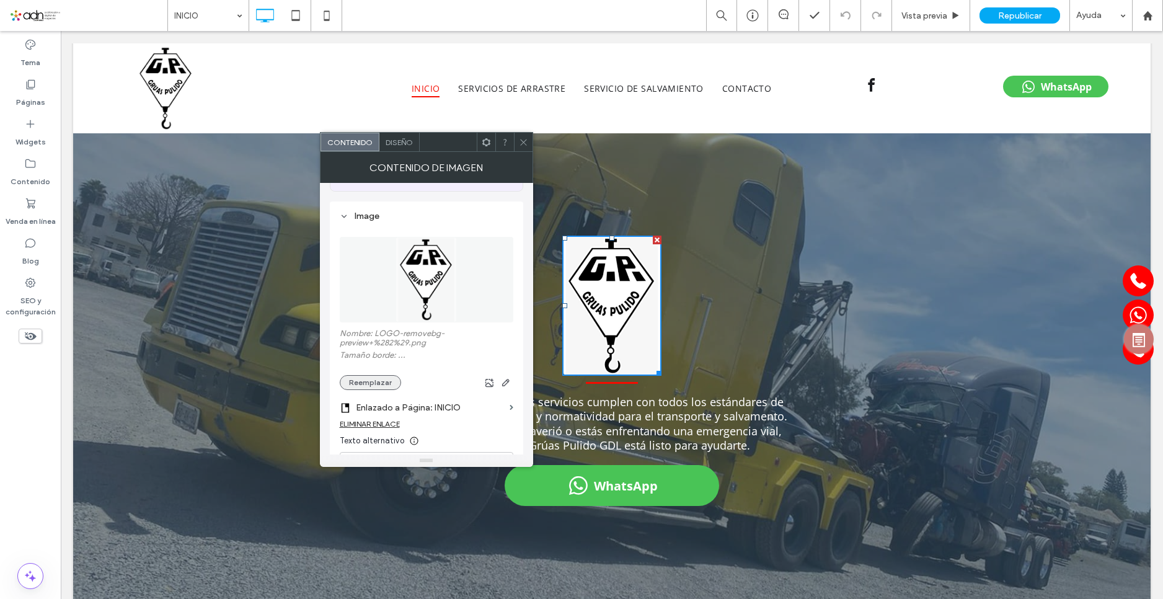
click at [366, 375] on button "Reemplazar" at bounding box center [370, 382] width 61 height 15
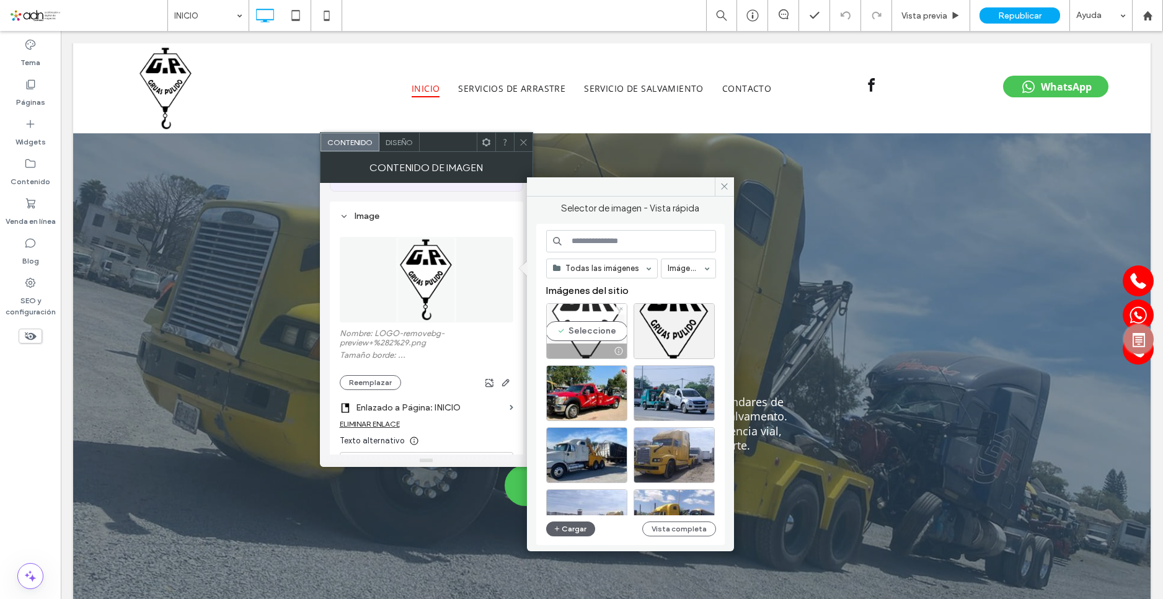
click at [566, 332] on div "Seleccione" at bounding box center [586, 331] width 81 height 56
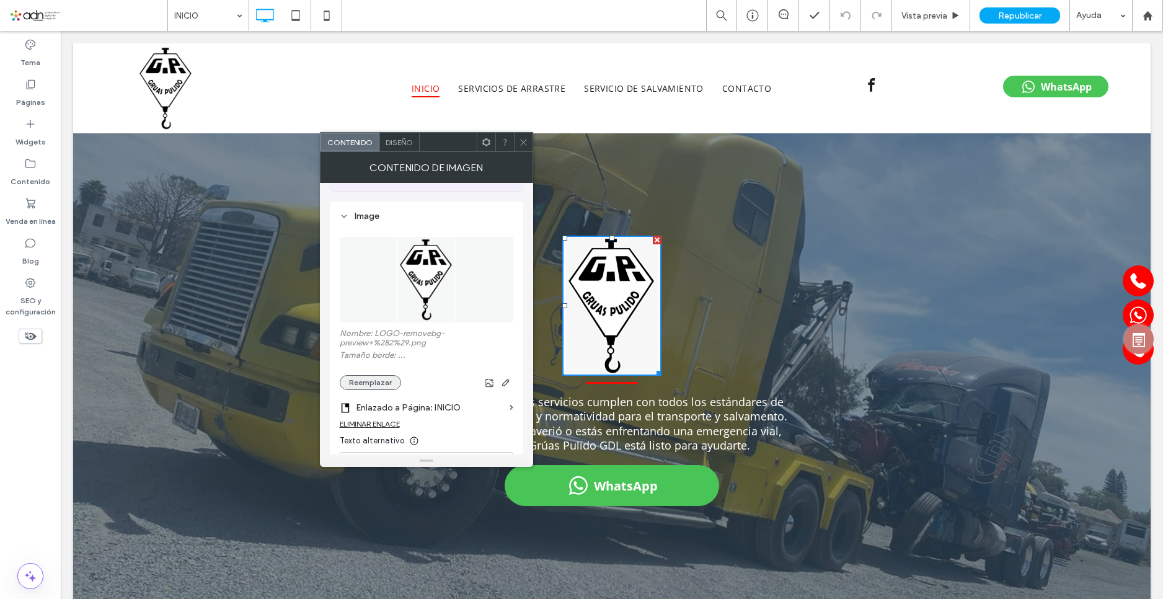
click at [377, 375] on button "Reemplazar" at bounding box center [370, 382] width 61 height 15
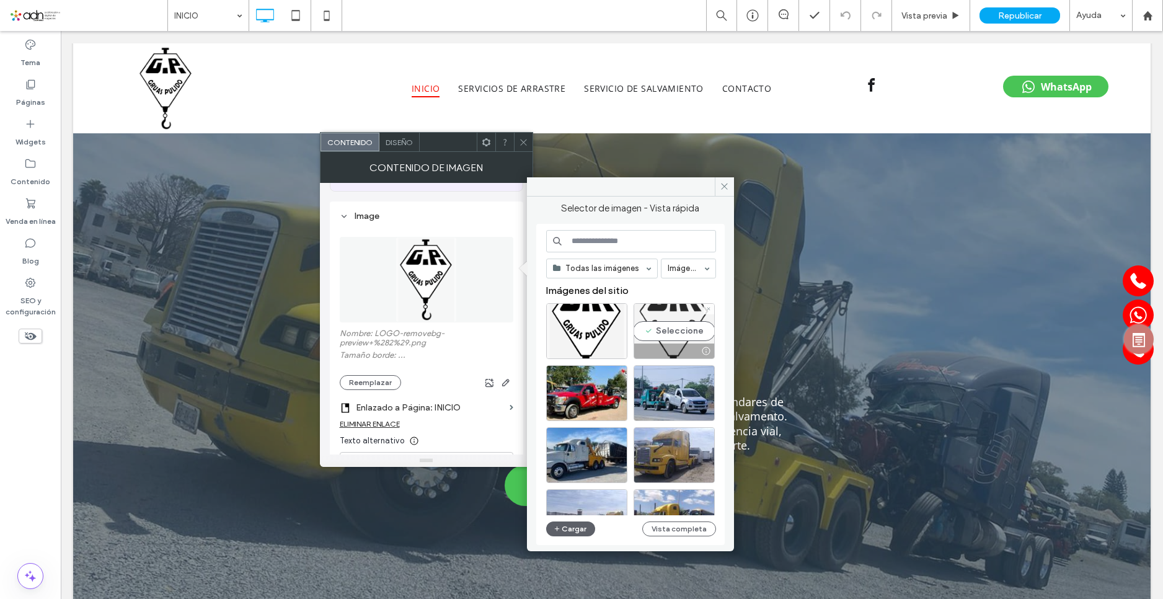
click at [662, 327] on div "Seleccione" at bounding box center [673, 331] width 81 height 56
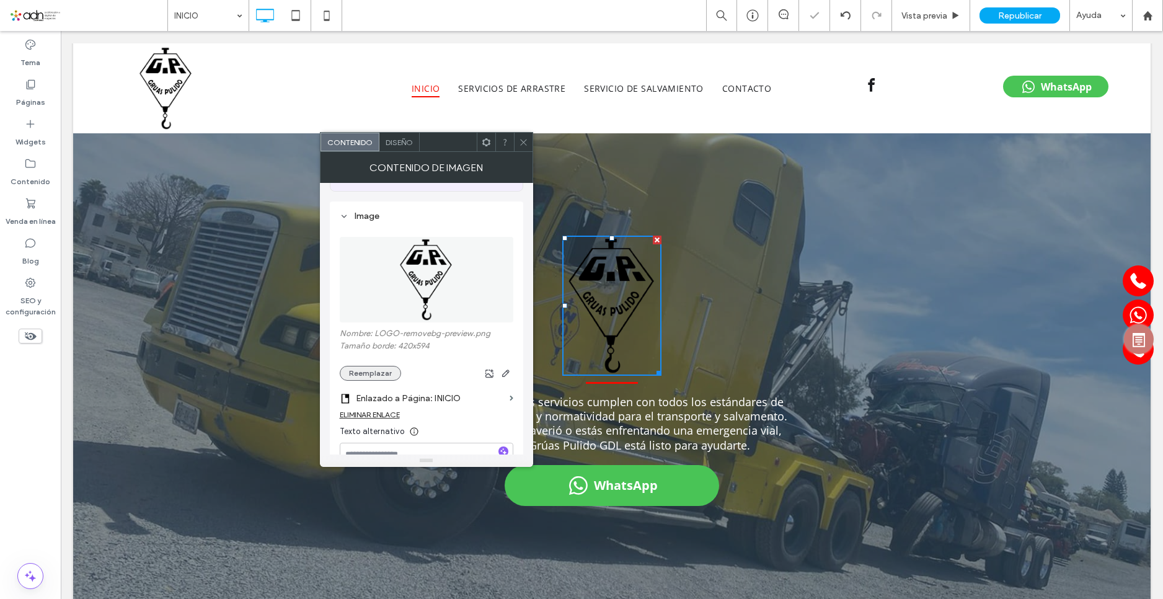
click at [361, 366] on button "Reemplazar" at bounding box center [370, 373] width 61 height 15
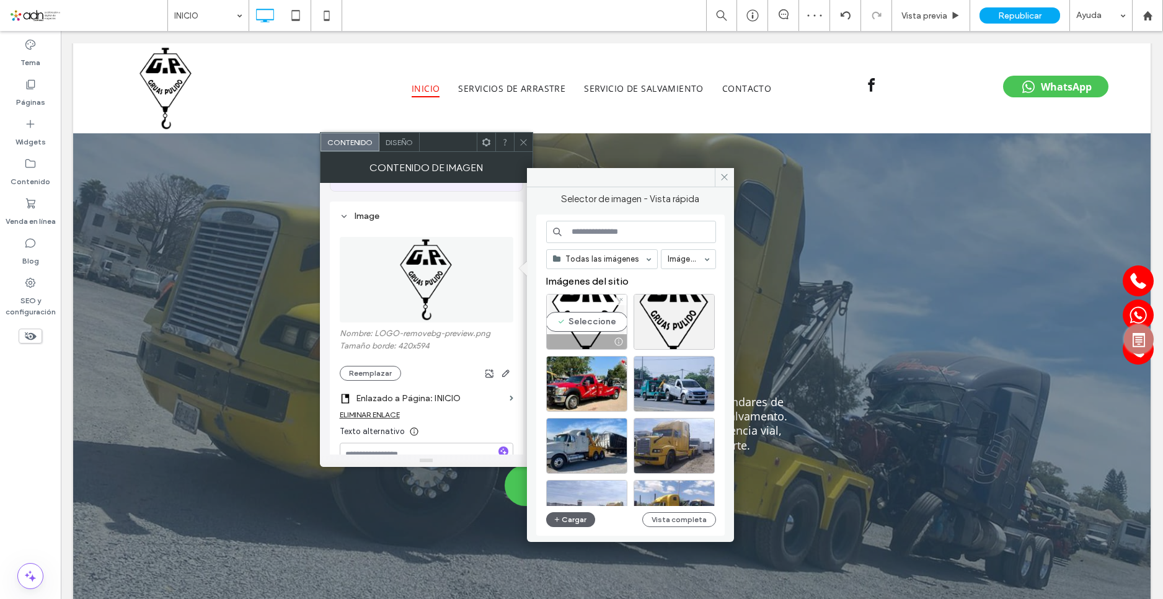
click at [604, 313] on div "Seleccione" at bounding box center [586, 322] width 81 height 56
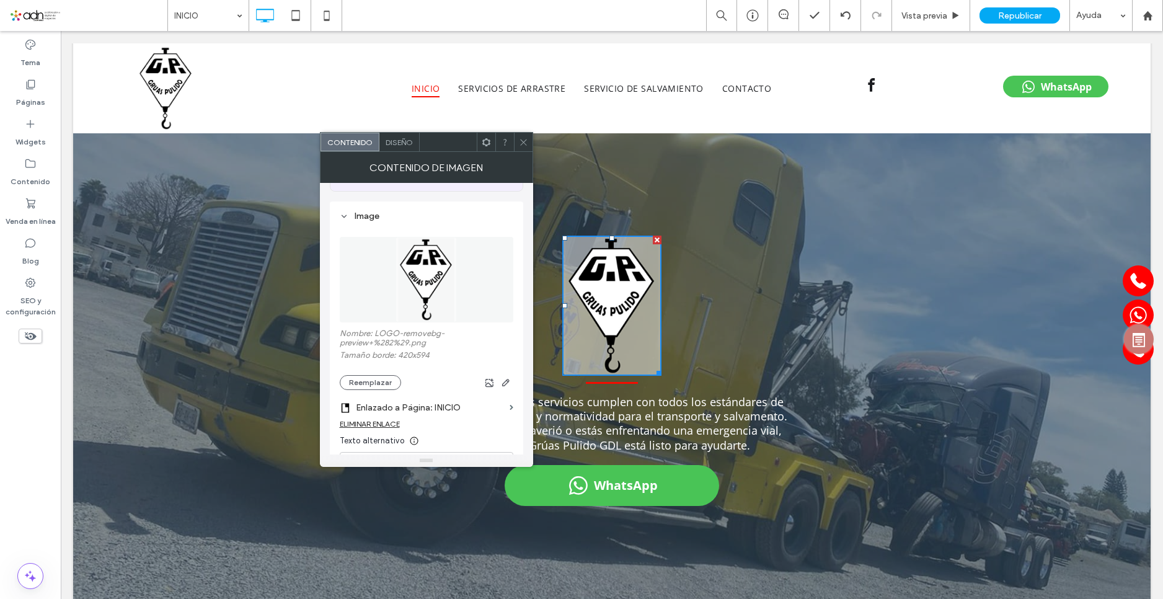
click at [521, 147] on span at bounding box center [523, 142] width 9 height 19
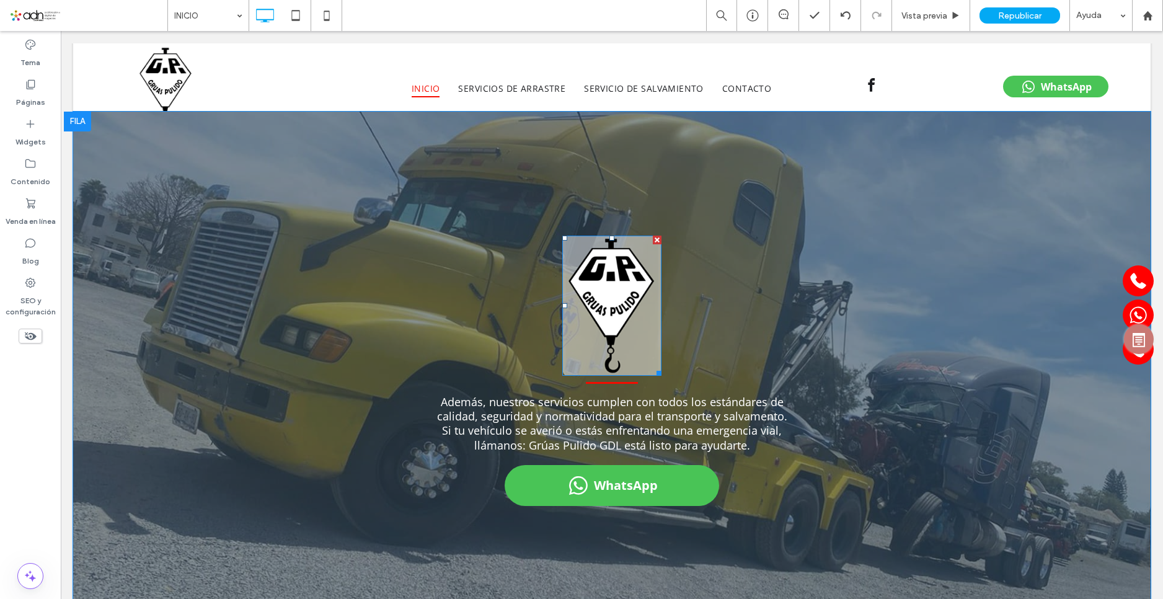
click at [616, 313] on img at bounding box center [611, 306] width 99 height 140
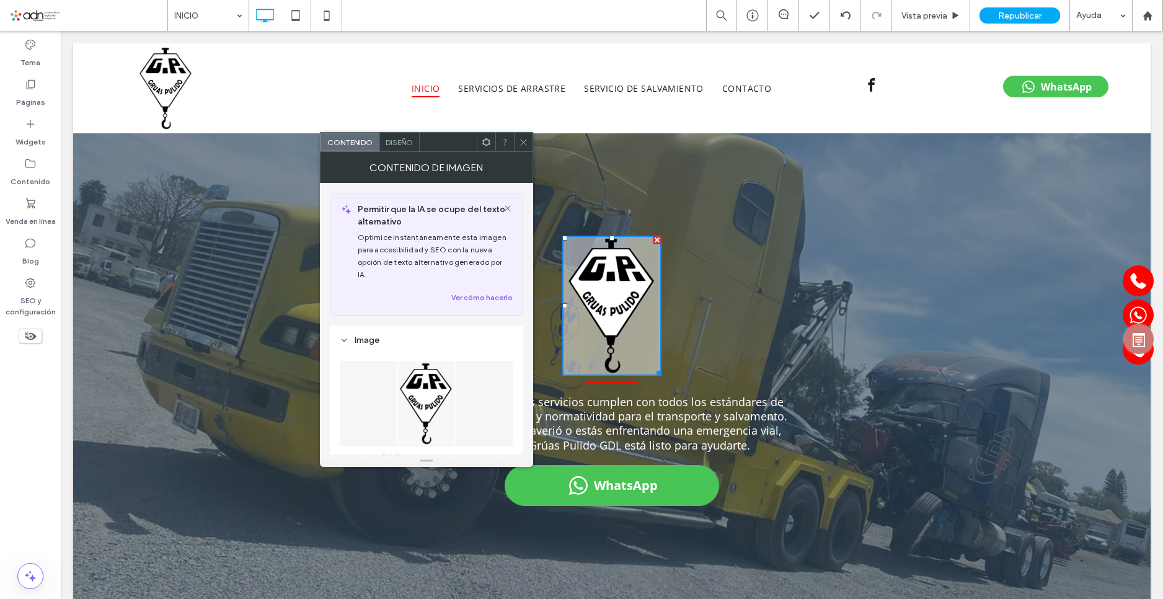
click at [454, 371] on img at bounding box center [425, 404] width 61 height 86
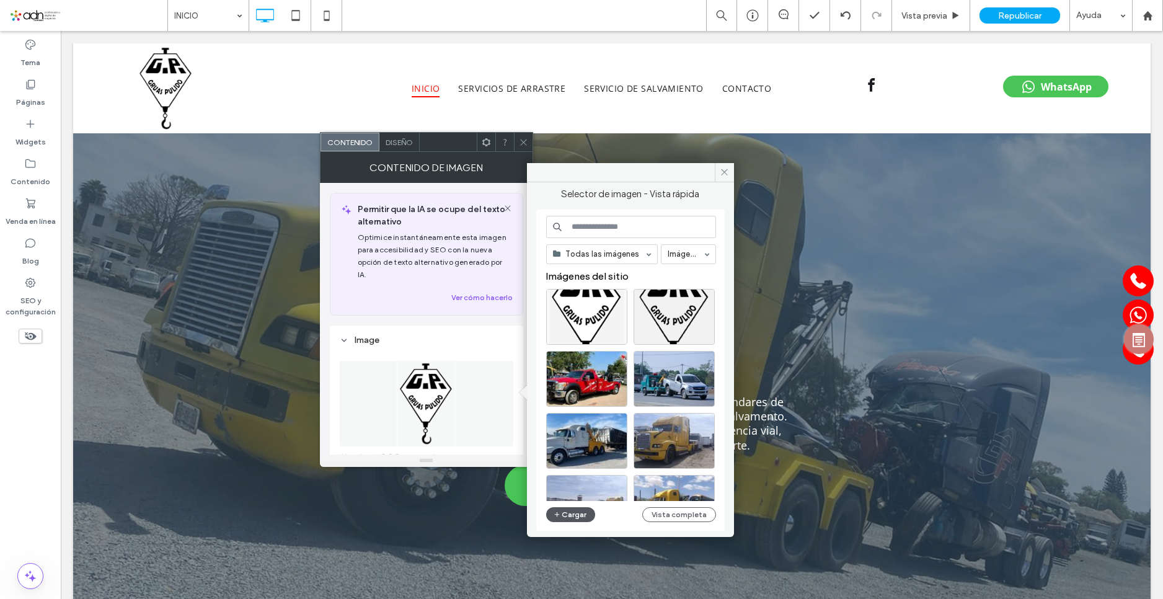
click at [557, 517] on icon "button" at bounding box center [557, 515] width 7 height 10
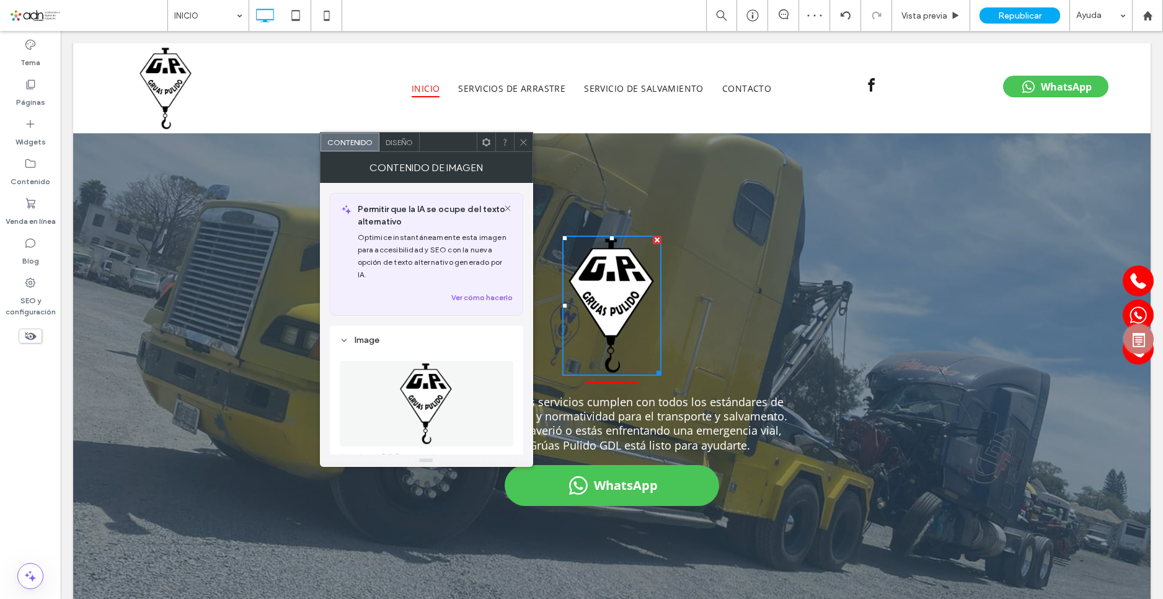
click at [520, 146] on icon at bounding box center [523, 142] width 9 height 9
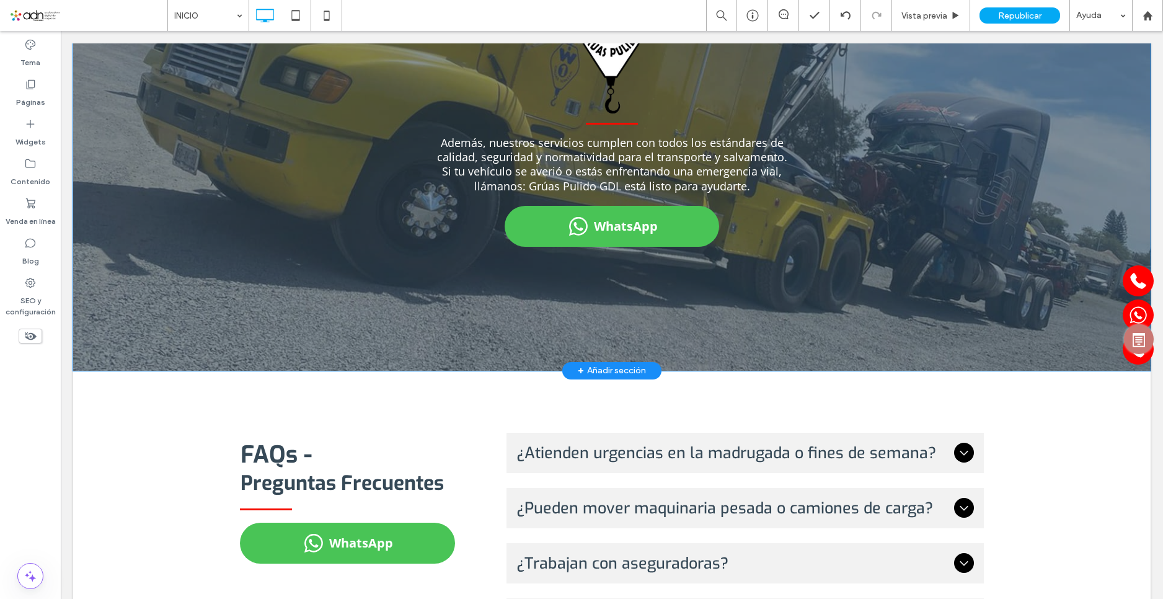
scroll to position [1798, 0]
